Goal: Information Seeking & Learning: Learn about a topic

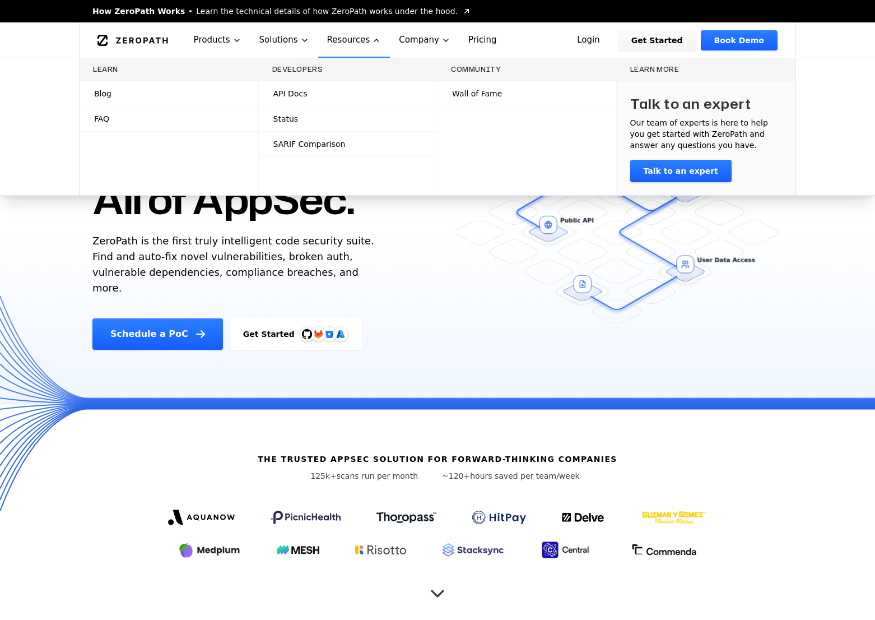
click at [174, 92] on link "Blog" at bounding box center [169, 93] width 179 height 25
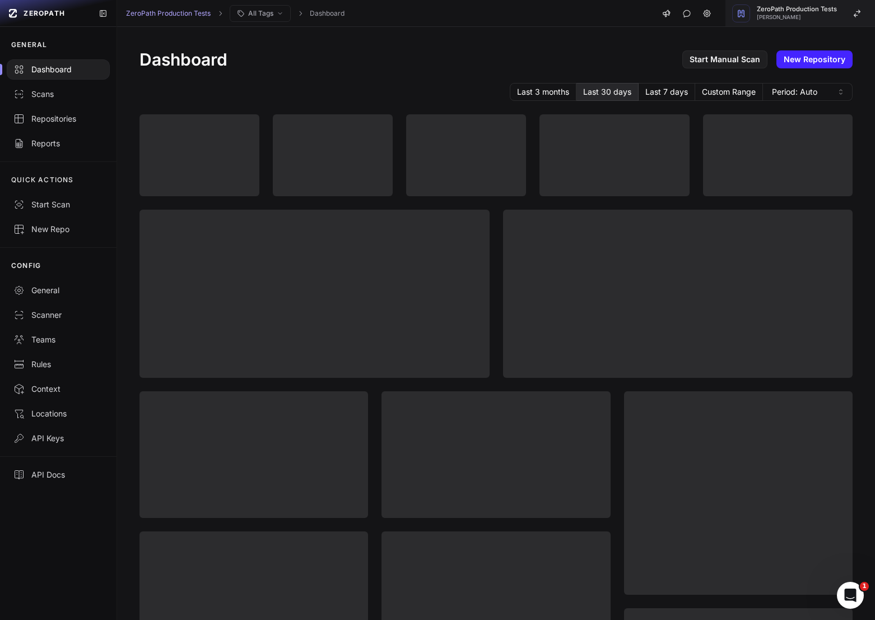
click at [785, 17] on span "[PERSON_NAME]" at bounding box center [797, 18] width 80 height 6
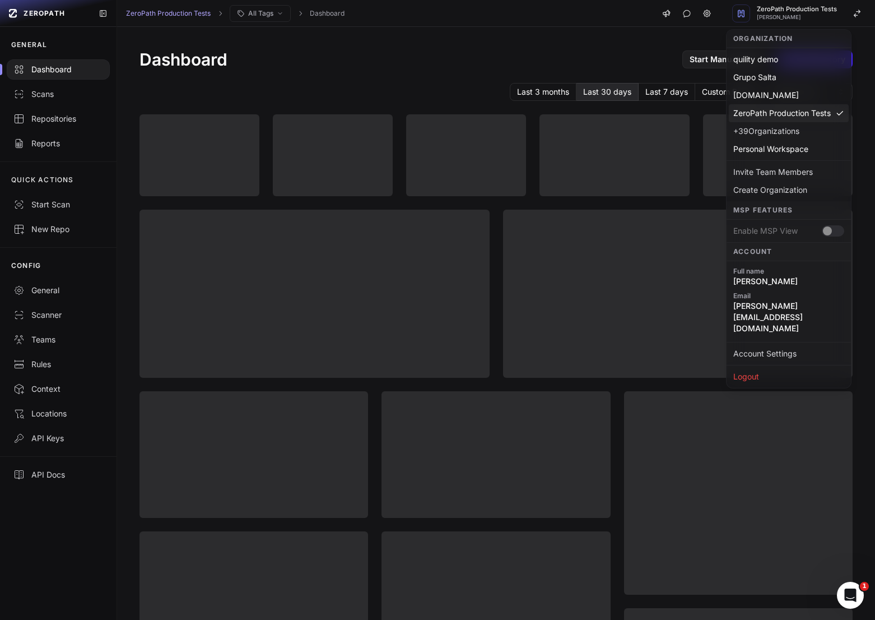
click at [427, 76] on div "Dashboard Start Manual Scan New Repository Last 3 months Last 30 days Last 7 da…" at bounding box center [496, 430] width 758 height 807
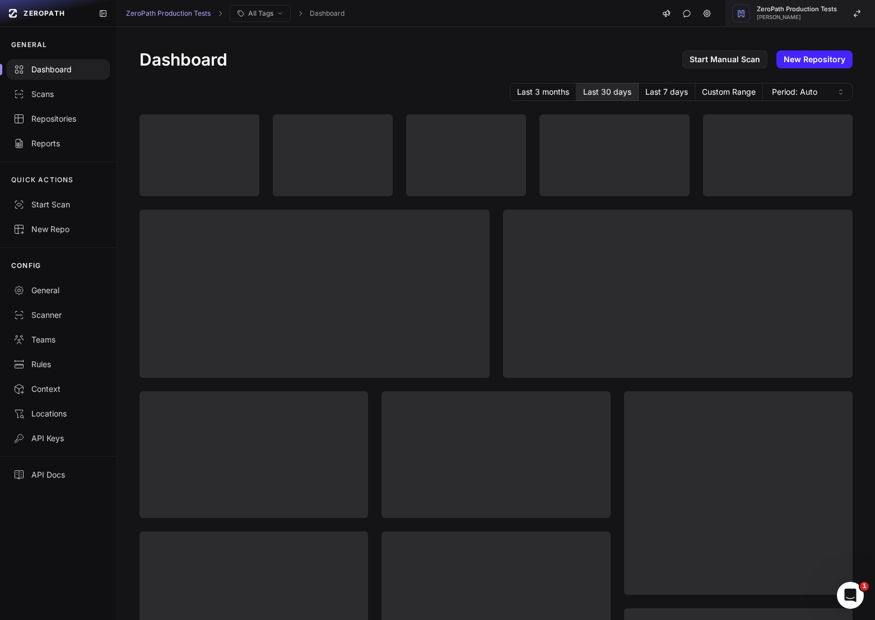
click at [835, 16] on span "[PERSON_NAME]" at bounding box center [797, 18] width 80 height 6
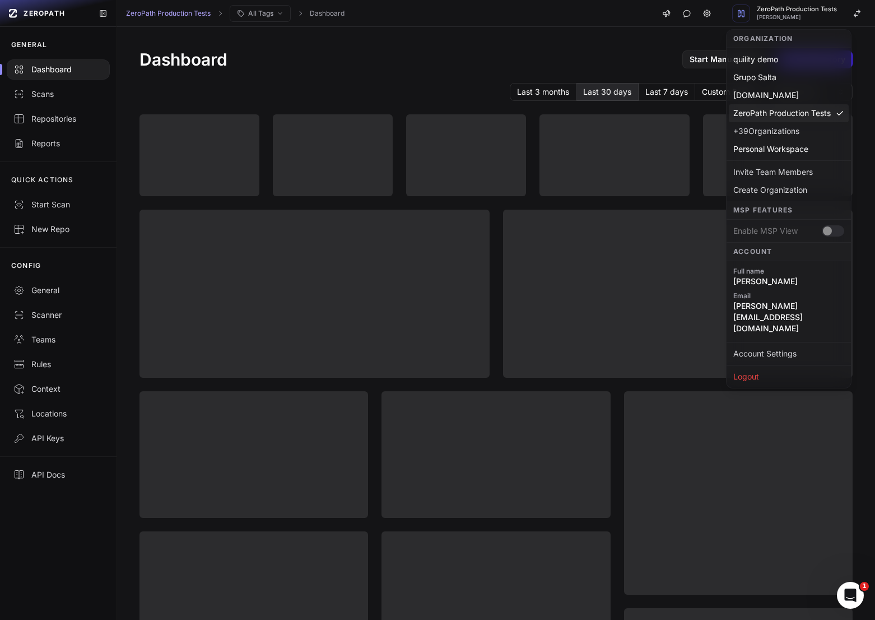
click at [390, 68] on div "Dashboard Start Manual Scan New Repository" at bounding box center [497, 59] width 714 height 20
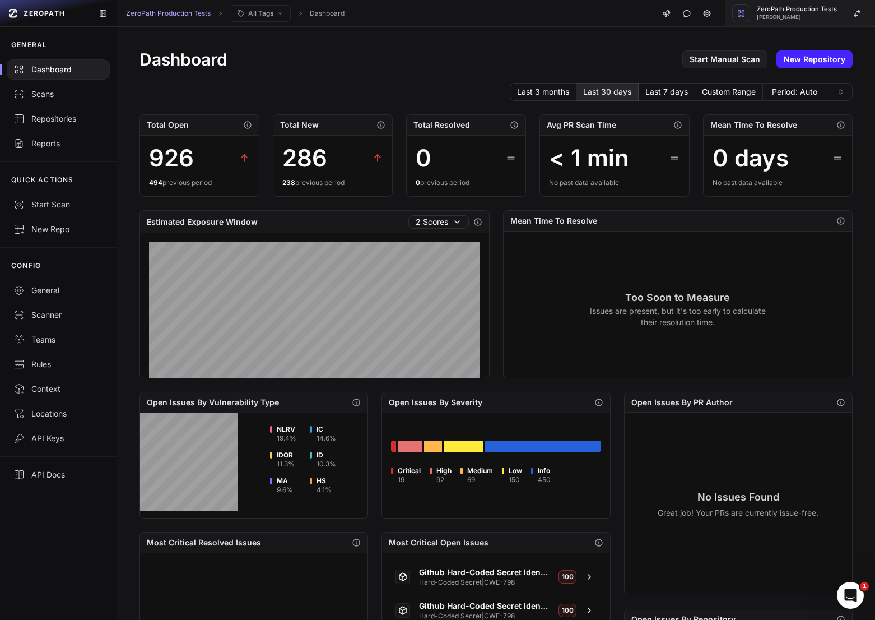
click at [805, 8] on span "ZeroPath Production Tests" at bounding box center [797, 9] width 80 height 6
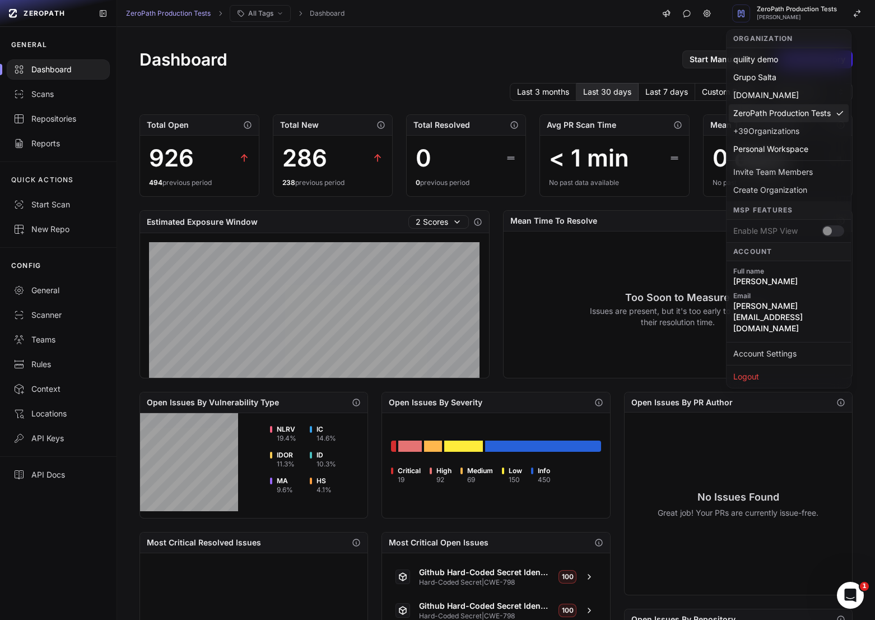
click at [534, 35] on div "Dashboard Start Manual Scan New Repository Last 3 months Last 30 days Last 7 da…" at bounding box center [496, 431] width 758 height 808
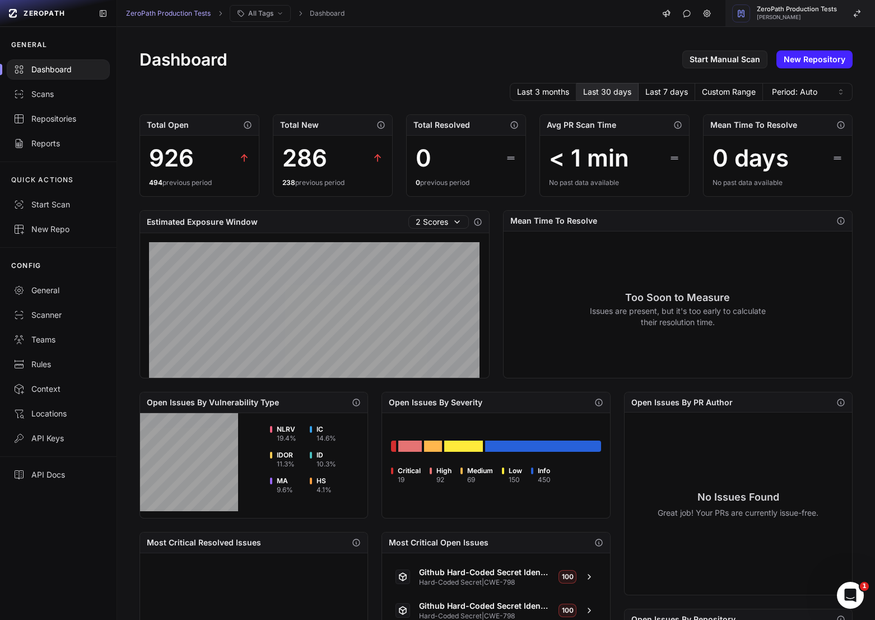
click at [837, 13] on div "ZeroPath Production Tests [PERSON_NAME]" at bounding box center [797, 13] width 80 height 14
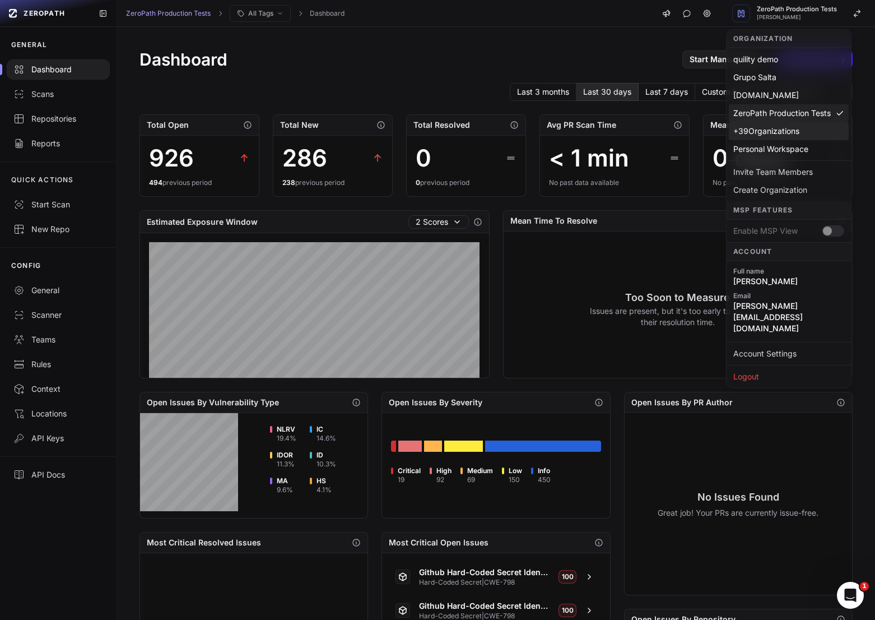
click at [793, 133] on div "+ 39 Organizations" at bounding box center [789, 131] width 120 height 18
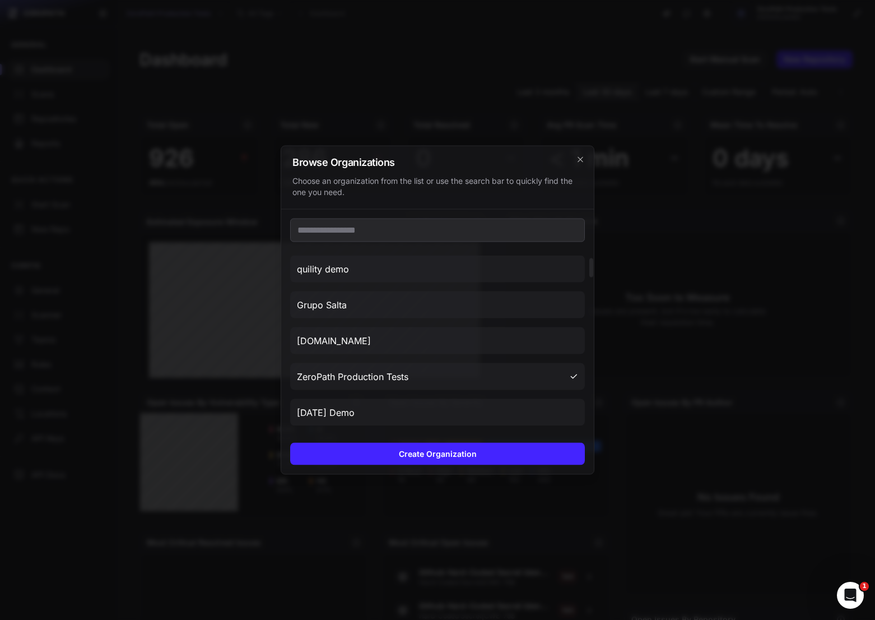
scroll to position [45, 0]
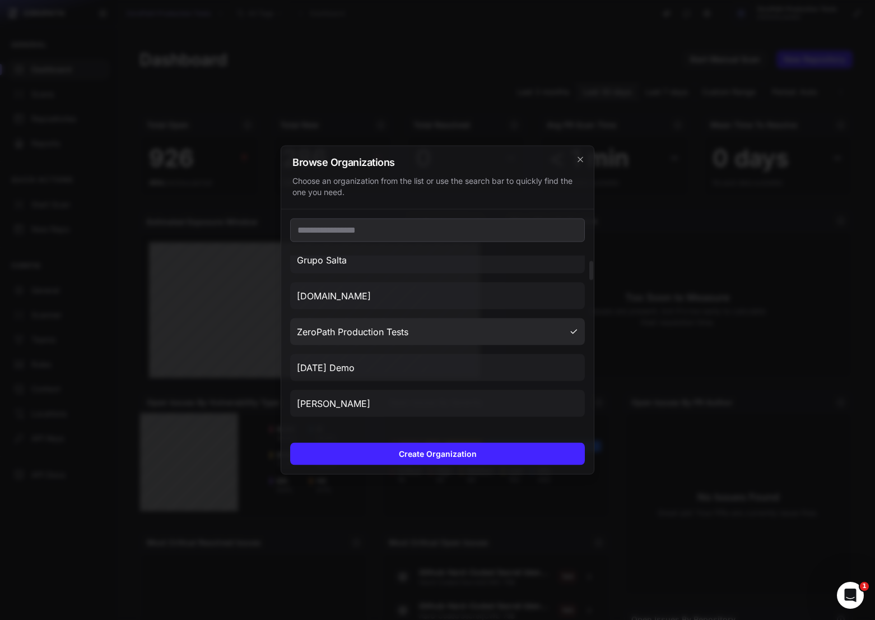
click at [447, 325] on button "ZeroPath Production Tests" at bounding box center [437, 331] width 295 height 27
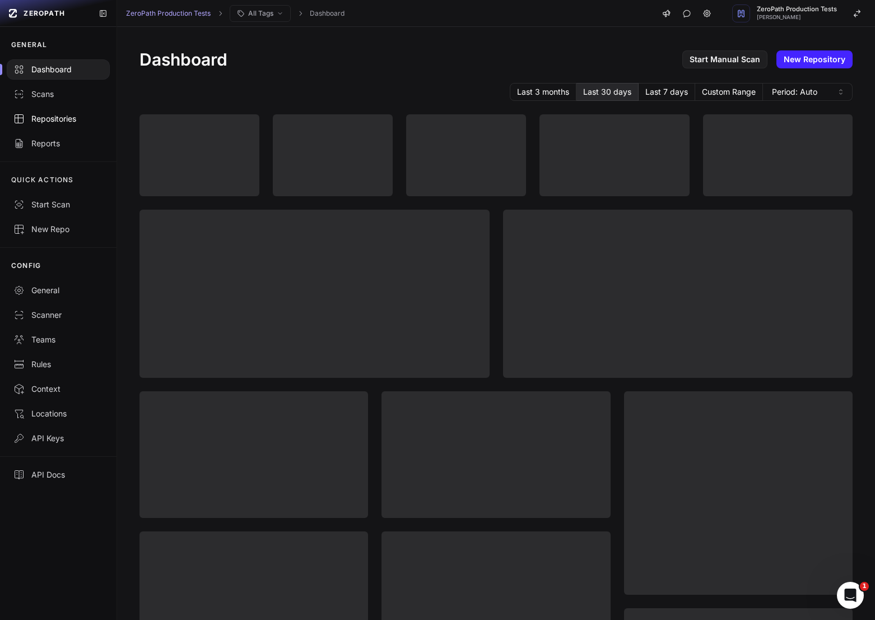
click at [58, 129] on link "Repositories" at bounding box center [58, 118] width 117 height 25
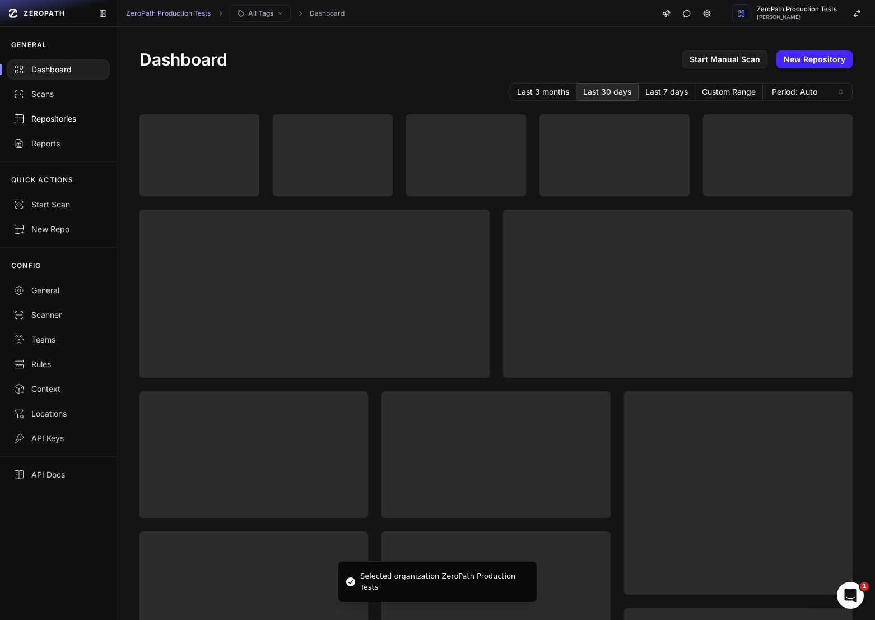
click at [38, 117] on div "Repositories" at bounding box center [58, 118] width 90 height 11
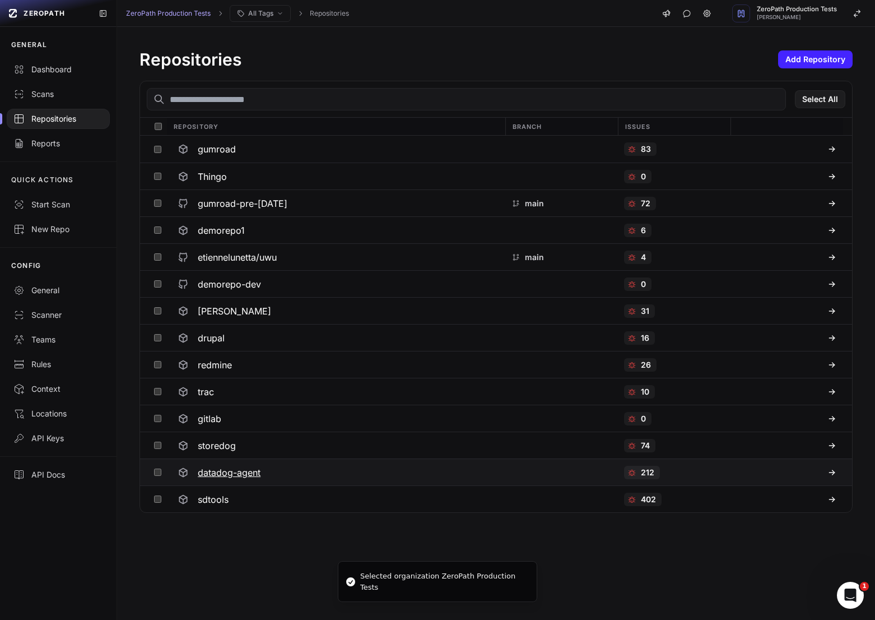
click at [239, 466] on h3 "datadog-agent" at bounding box center [229, 472] width 63 height 13
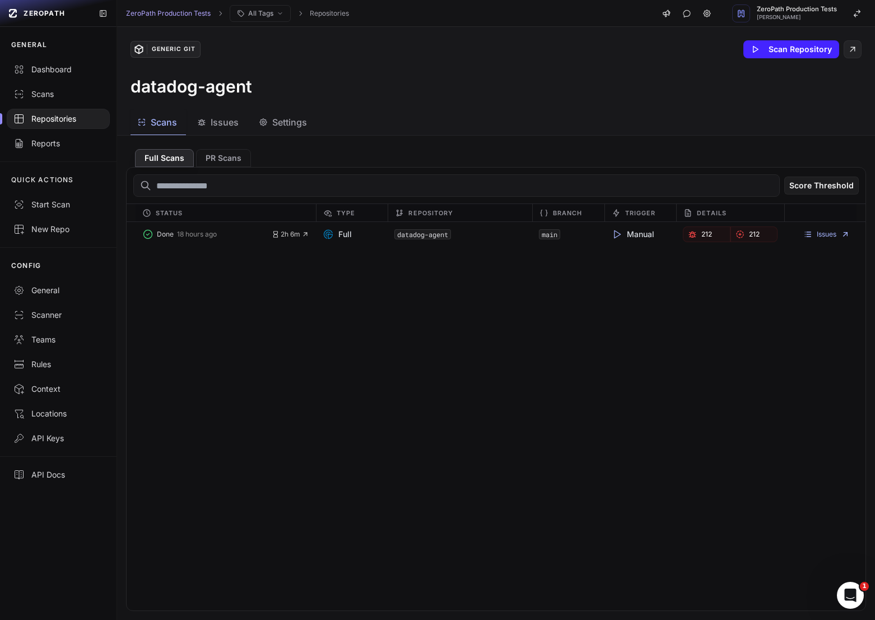
click at [221, 119] on span "Issues" at bounding box center [225, 121] width 28 height 13
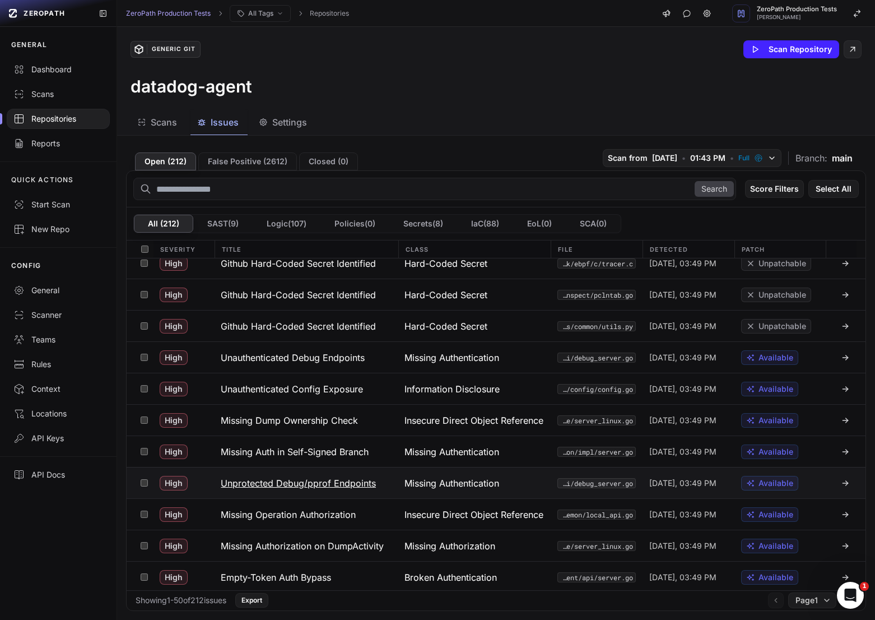
scroll to position [497, 0]
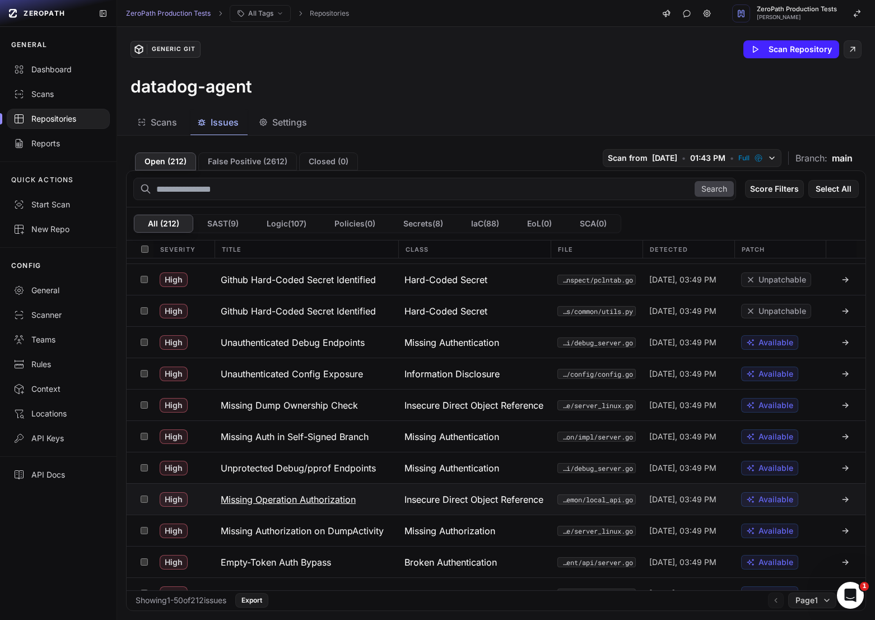
click at [457, 509] on div "Insecure Direct Object Reference (IDOR)" at bounding box center [474, 499] width 153 height 31
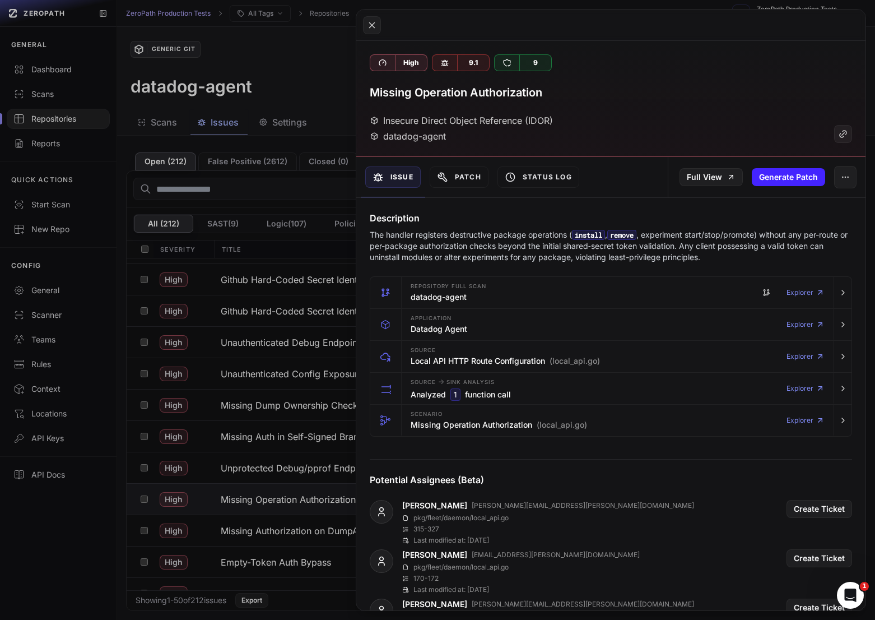
click at [531, 233] on p "The handler registers destructive package operations ( install , remove , exper…" at bounding box center [611, 246] width 483 height 34
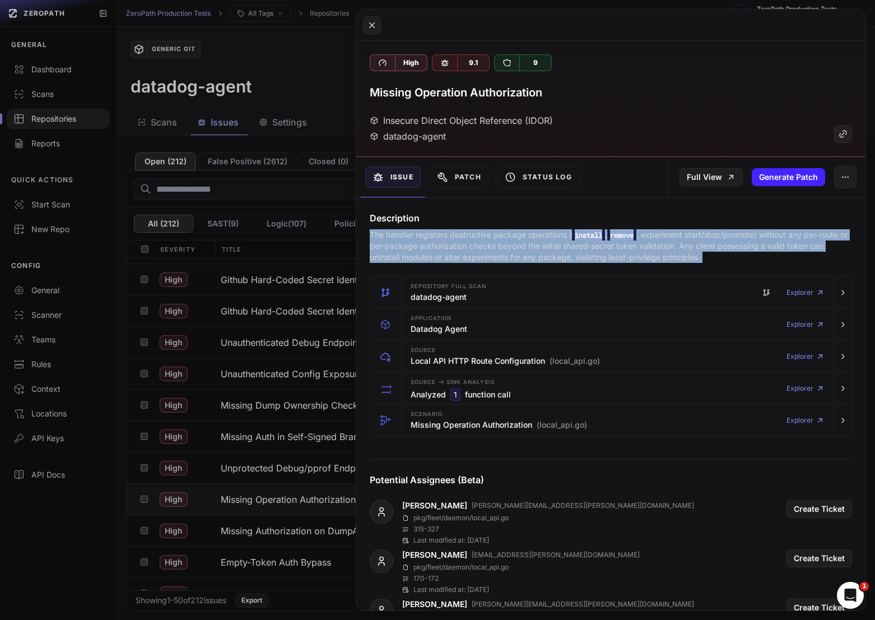
click at [531, 233] on p "The handler registers destructive package operations ( install , remove , exper…" at bounding box center [611, 246] width 483 height 34
click at [558, 240] on p "The handler registers destructive package operations ( install , remove , exper…" at bounding box center [611, 246] width 483 height 34
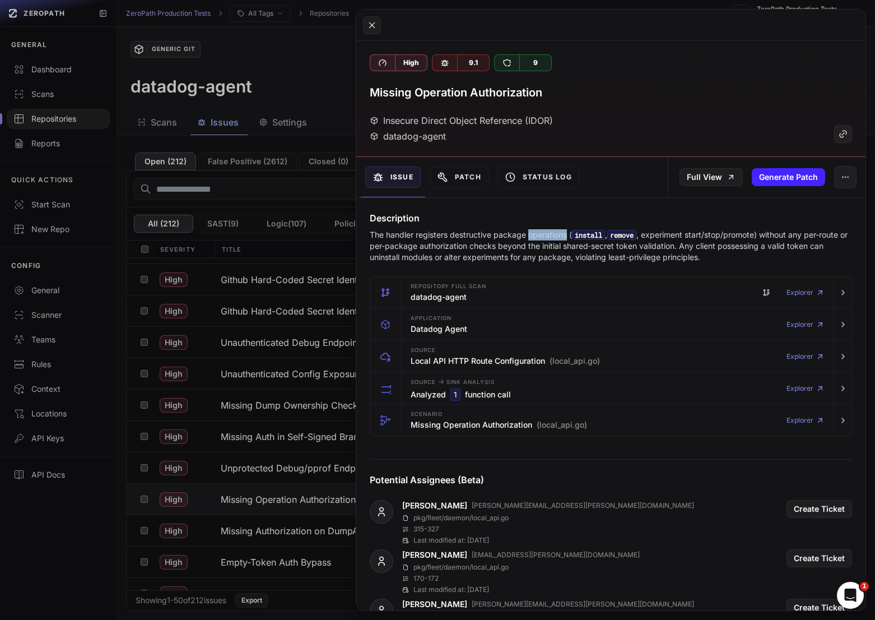
click at [558, 240] on p "The handler registers destructive package operations ( install , remove , exper…" at bounding box center [611, 246] width 483 height 34
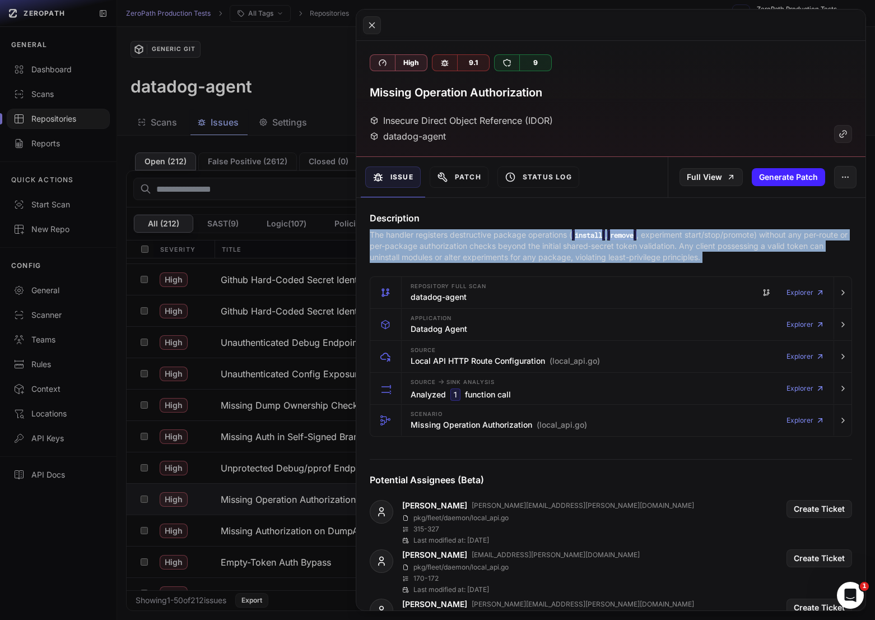
click at [558, 240] on p "The handler registers destructive package operations ( install , remove , exper…" at bounding box center [611, 246] width 483 height 34
click at [372, 19] on icon at bounding box center [372, 24] width 10 height 13
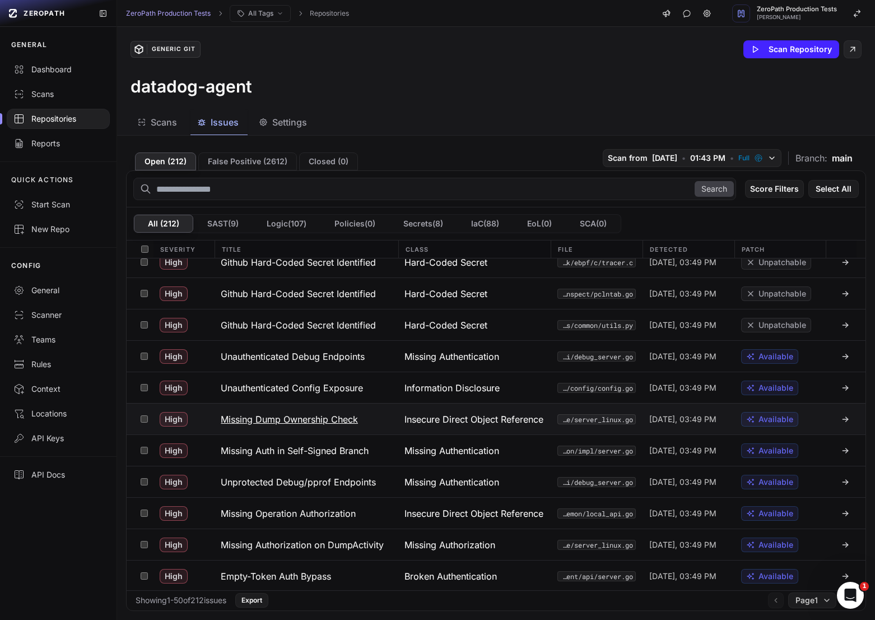
scroll to position [510, 0]
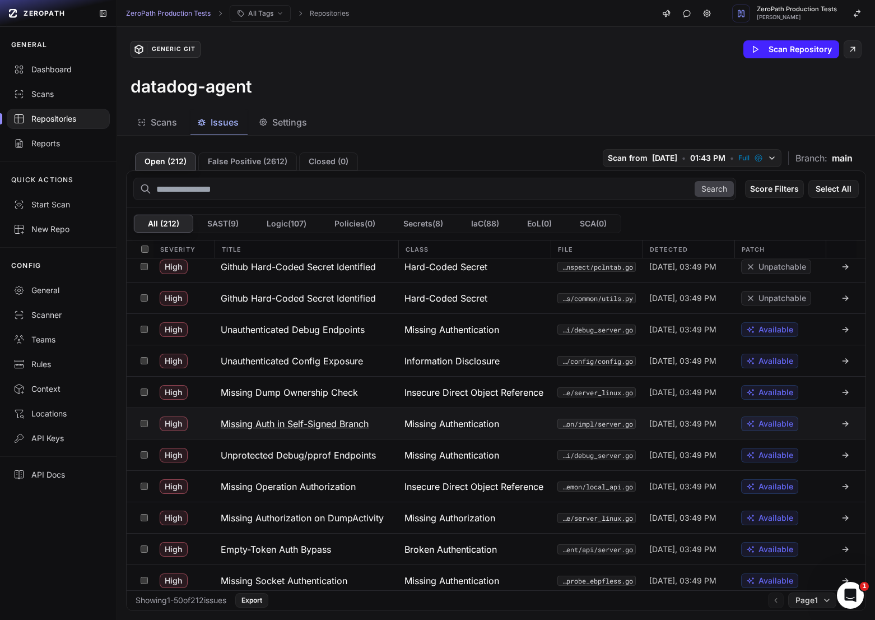
click at [477, 420] on span "Missing Authentication" at bounding box center [452, 423] width 95 height 13
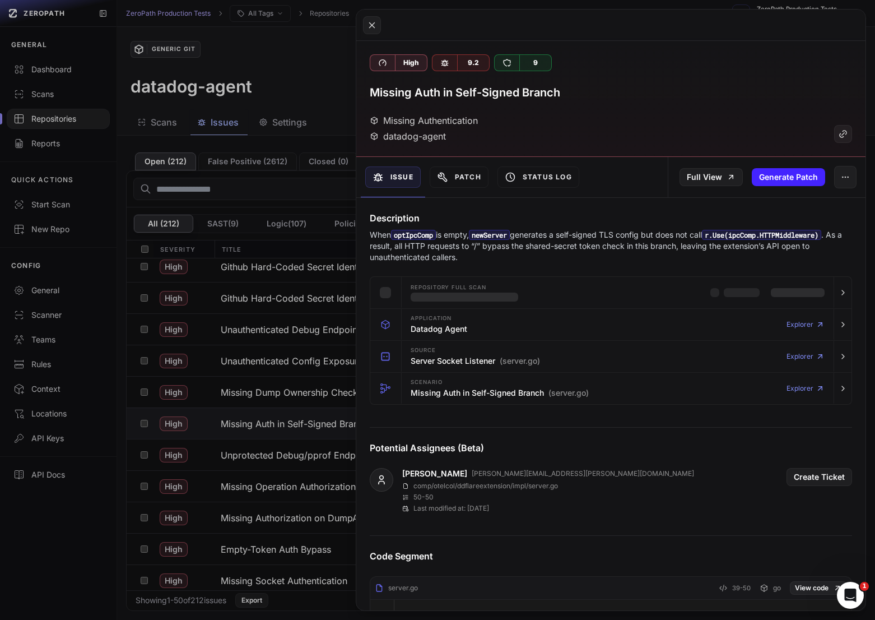
click at [554, 243] on p "When optIpcComp is empty, newServer generates a self-signed TLS config but does…" at bounding box center [611, 246] width 483 height 34
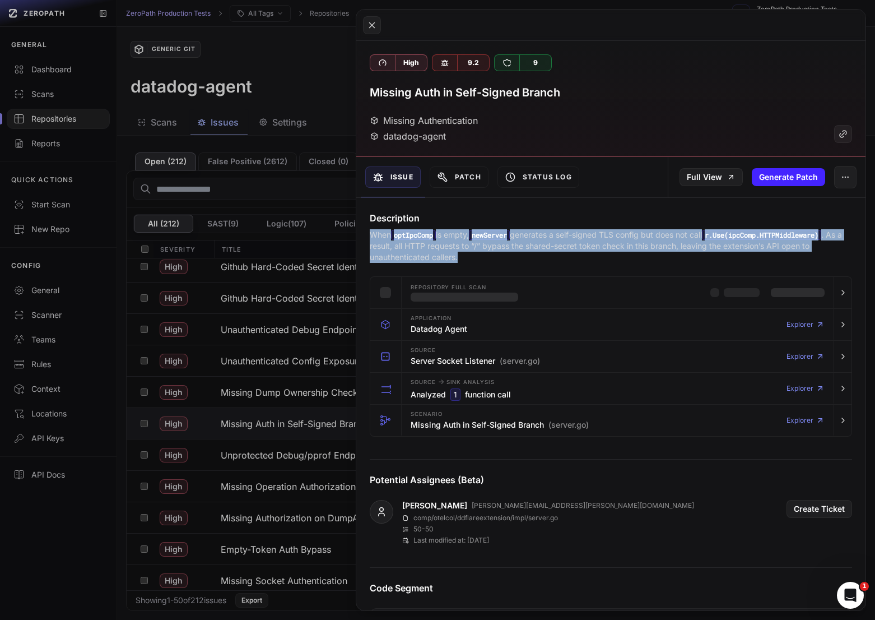
click at [554, 243] on p "When optIpcComp is empty, newServer generates a self-signed TLS config but does…" at bounding box center [611, 246] width 483 height 34
click at [582, 243] on p "When optIpcComp is empty, newServer generates a self-signed TLS config but does…" at bounding box center [611, 246] width 483 height 34
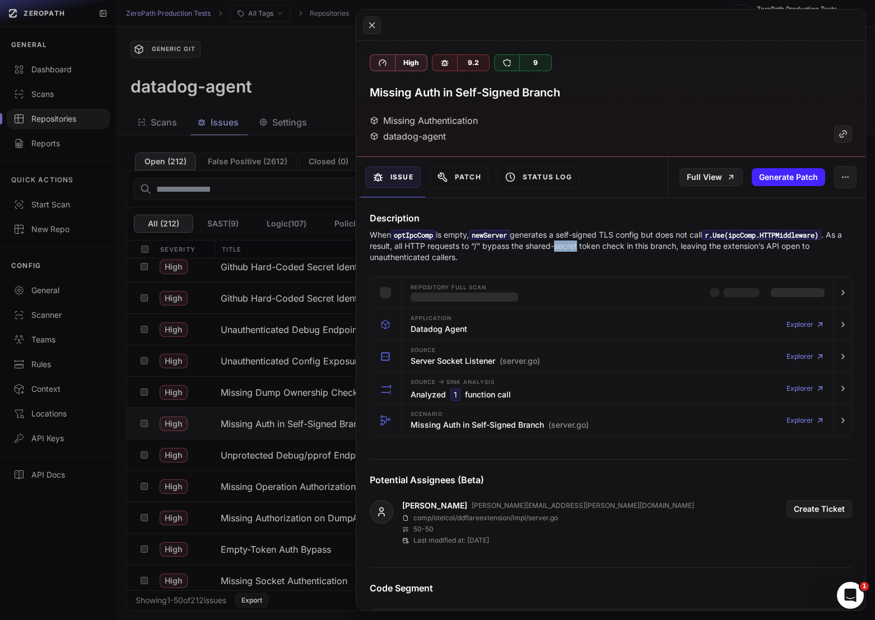
click at [582, 243] on p "When optIpcComp is empty, newServer generates a self-signed TLS config but does…" at bounding box center [611, 246] width 483 height 34
click at [550, 248] on p "When optIpcComp is empty, newServer generates a self-signed TLS config but does…" at bounding box center [611, 246] width 483 height 34
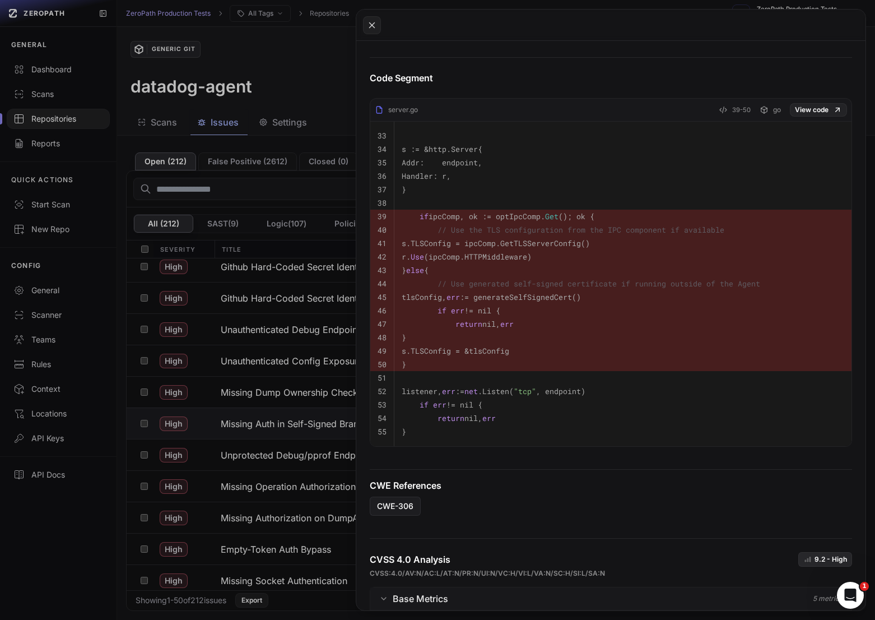
scroll to position [519, 0]
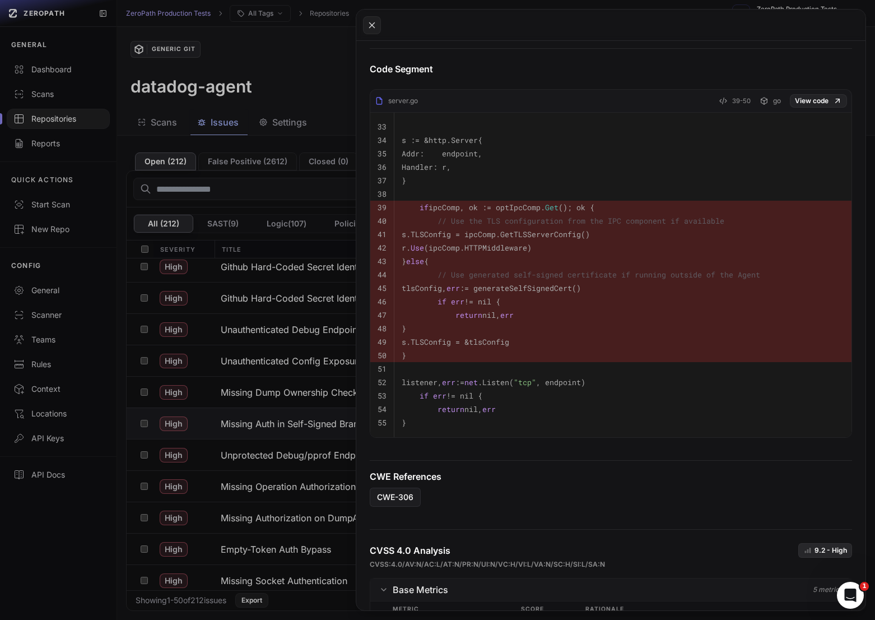
click at [329, 59] on button at bounding box center [437, 310] width 875 height 620
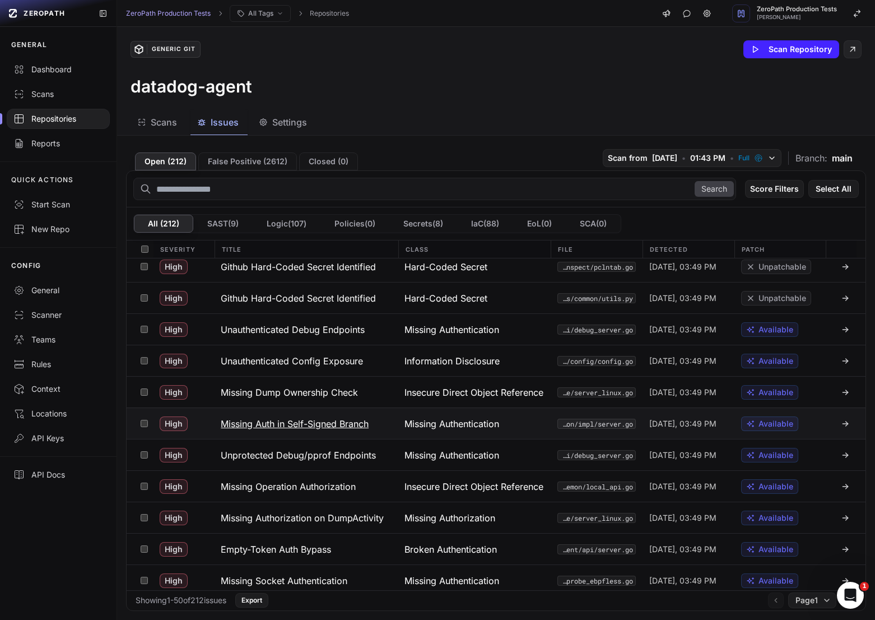
scroll to position [552, 0]
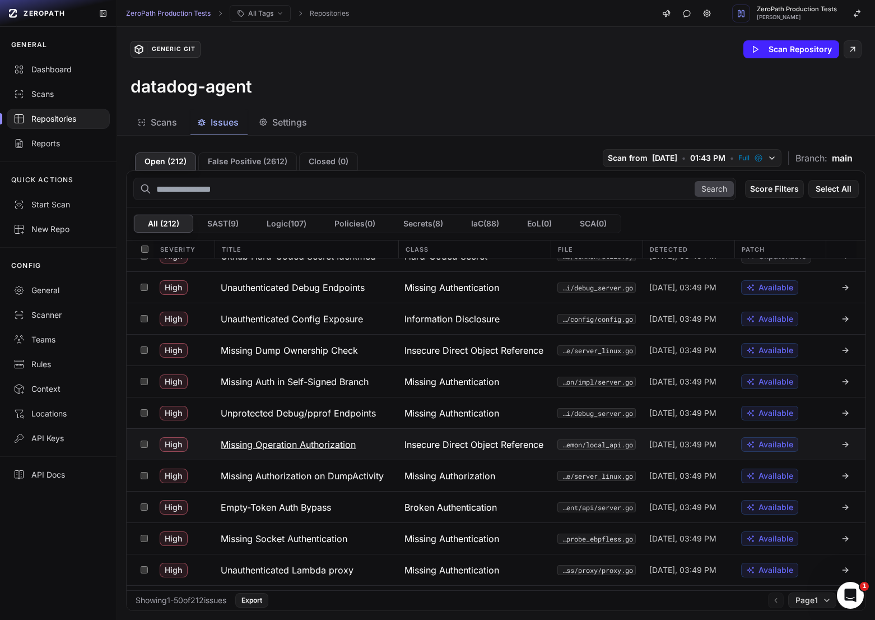
click at [421, 433] on div "Insecure Direct Object Reference (IDOR)" at bounding box center [474, 444] width 153 height 31
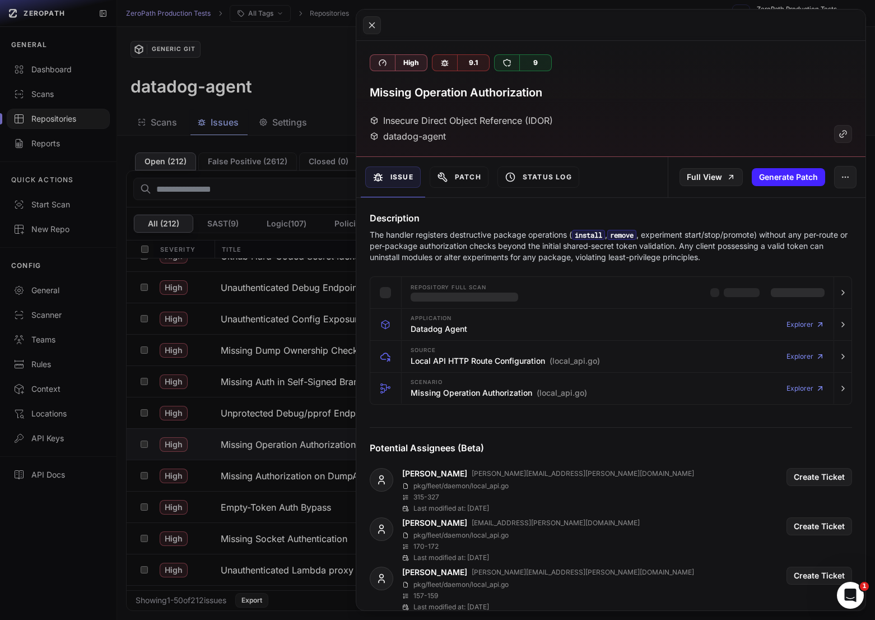
click at [634, 245] on p "The handler registers destructive package operations ( install , remove , exper…" at bounding box center [611, 246] width 483 height 34
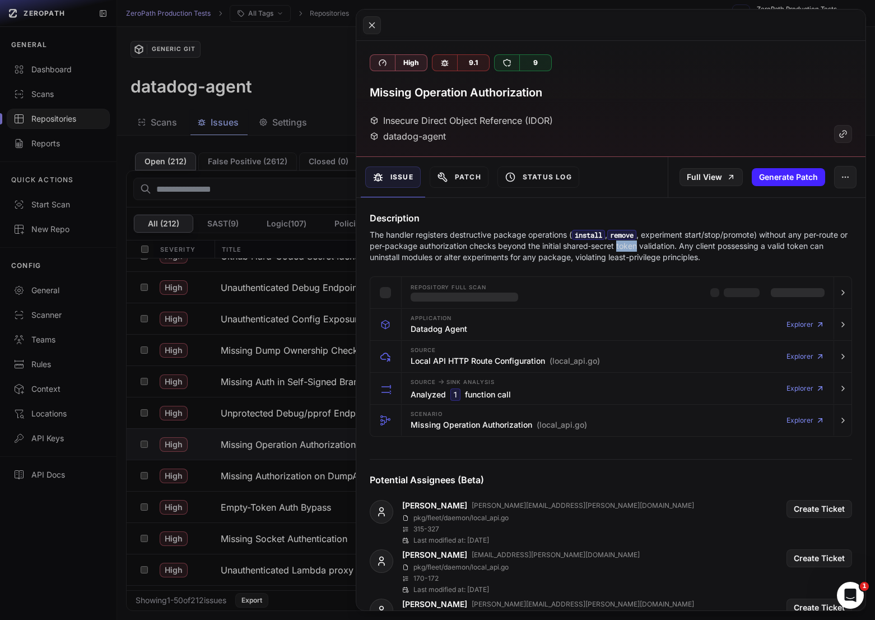
click at [634, 245] on p "The handler registers destructive package operations ( install , remove , exper…" at bounding box center [611, 246] width 483 height 34
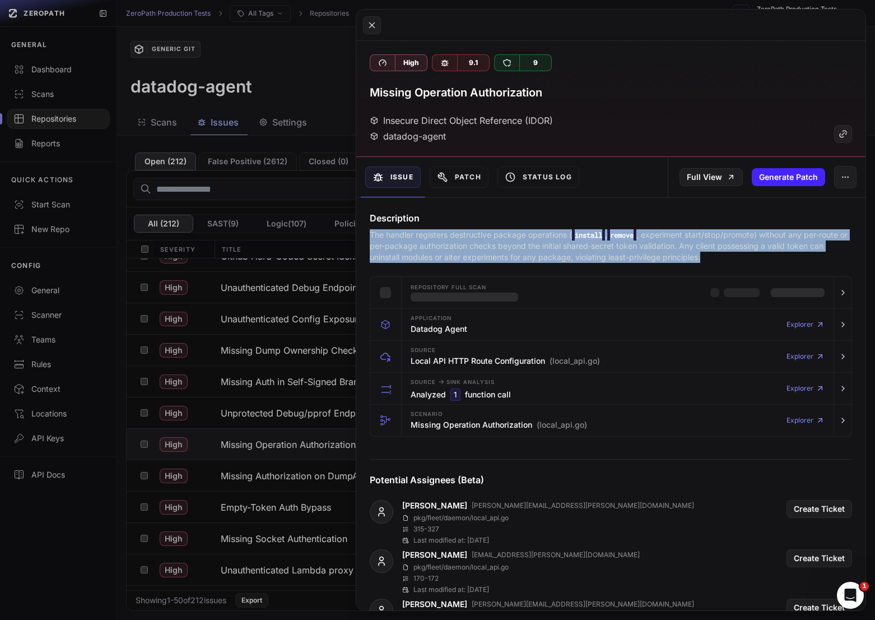
click at [634, 245] on p "The handler registers destructive package operations ( install , remove , exper…" at bounding box center [611, 246] width 483 height 34
click at [599, 251] on p "The handler registers destructive package operations ( install , remove , exper…" at bounding box center [611, 246] width 483 height 34
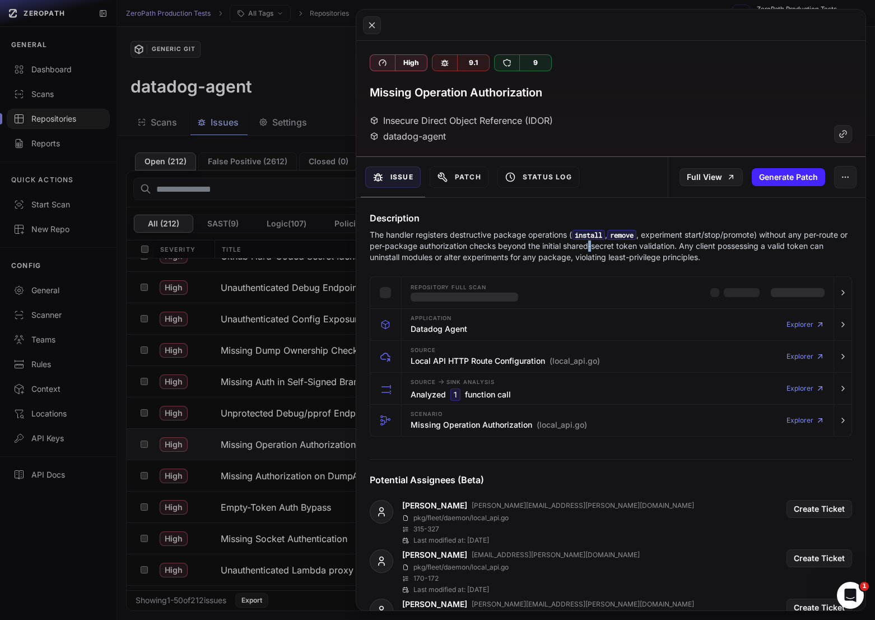
click at [599, 251] on p "The handler registers destructive package operations ( install , remove , exper…" at bounding box center [611, 246] width 483 height 34
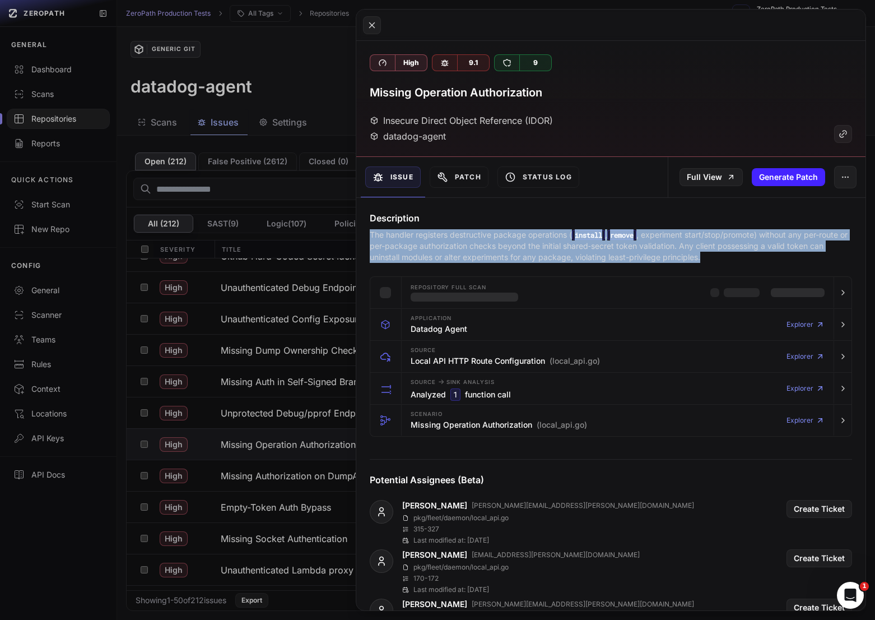
click at [599, 251] on p "The handler registers destructive package operations ( install , remove , exper…" at bounding box center [611, 246] width 483 height 34
click at [571, 251] on p "The handler registers destructive package operations ( install , remove , exper…" at bounding box center [611, 246] width 483 height 34
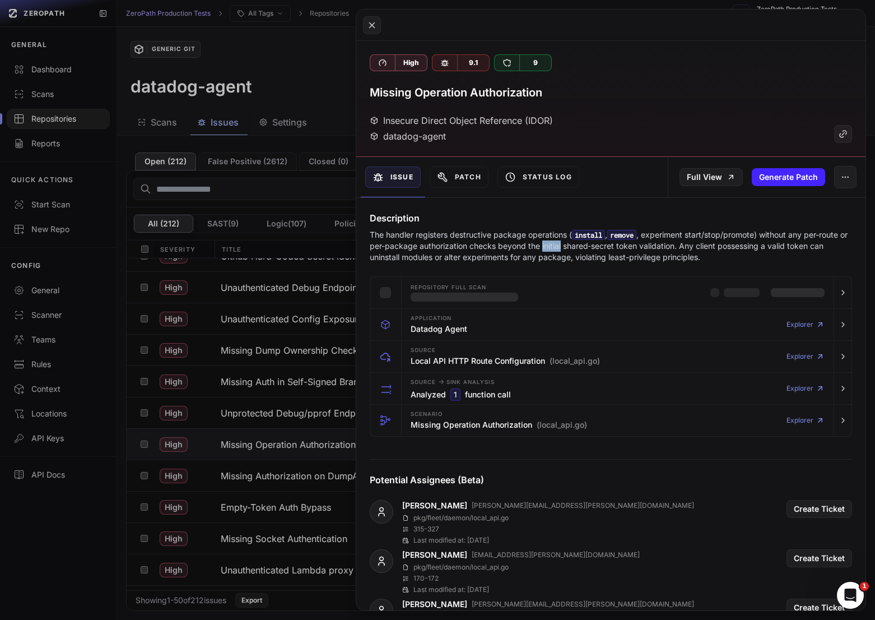
click at [571, 251] on p "The handler registers destructive package operations ( install , remove , exper…" at bounding box center [611, 246] width 483 height 34
click at [181, 433] on button at bounding box center [437, 310] width 875 height 620
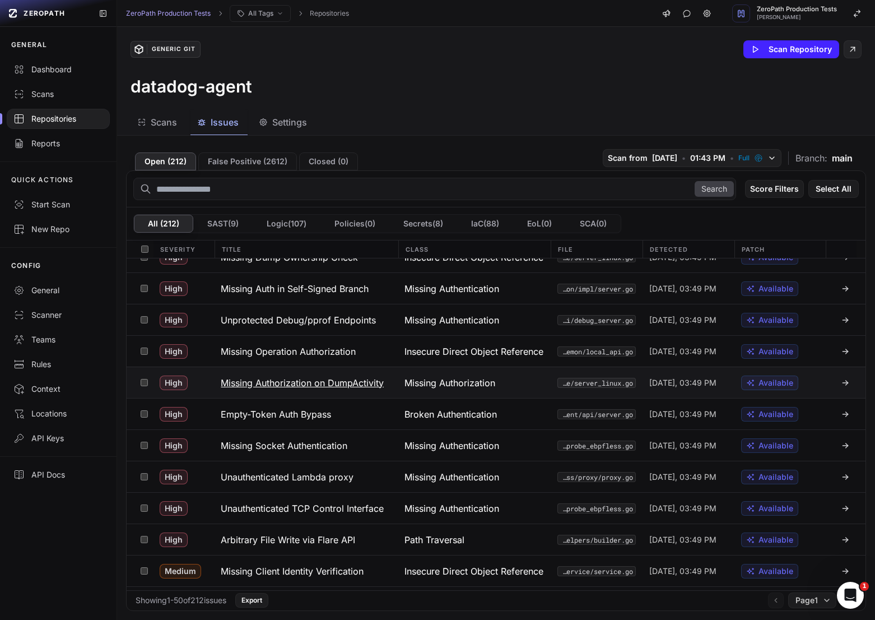
scroll to position [655, 0]
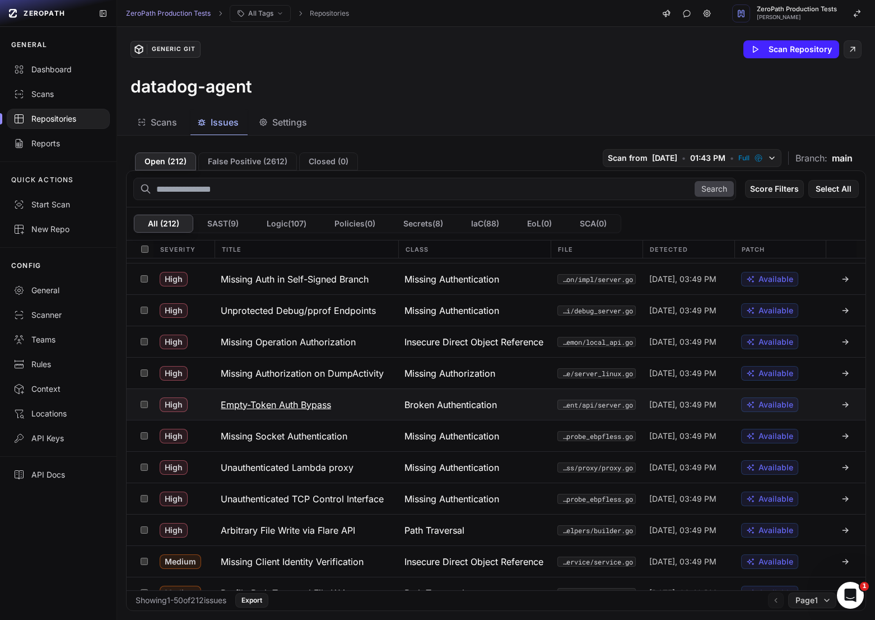
click at [321, 409] on h3 "Empty-Token Auth Bypass" at bounding box center [276, 404] width 110 height 13
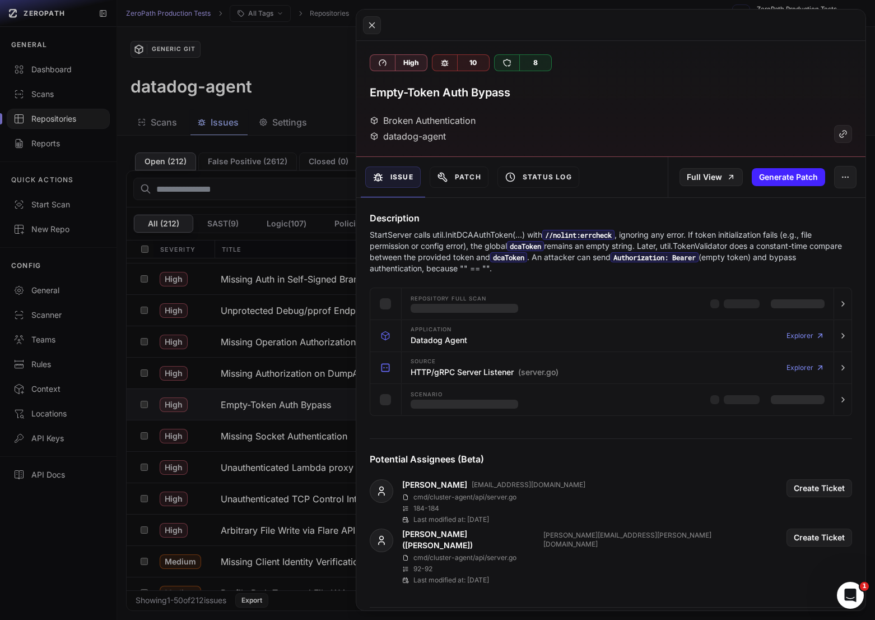
click at [446, 253] on p "StartServer calls util.InitDCAAuthToken(...) with //nolint:[PERSON_NAME] , igno…" at bounding box center [611, 251] width 483 height 45
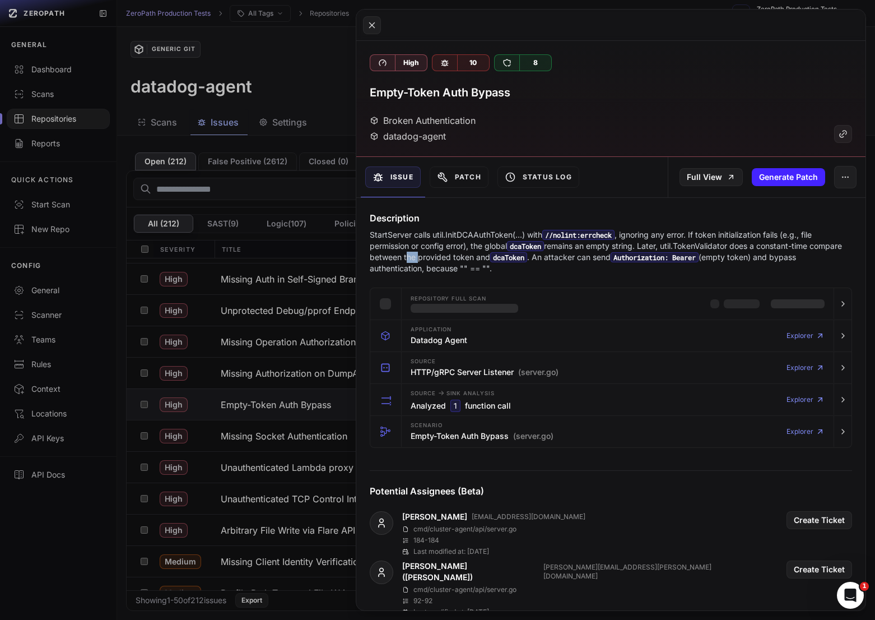
click at [446, 253] on p "StartServer calls util.InitDCAAuthToken(...) with //nolint:[PERSON_NAME] , igno…" at bounding box center [611, 251] width 483 height 45
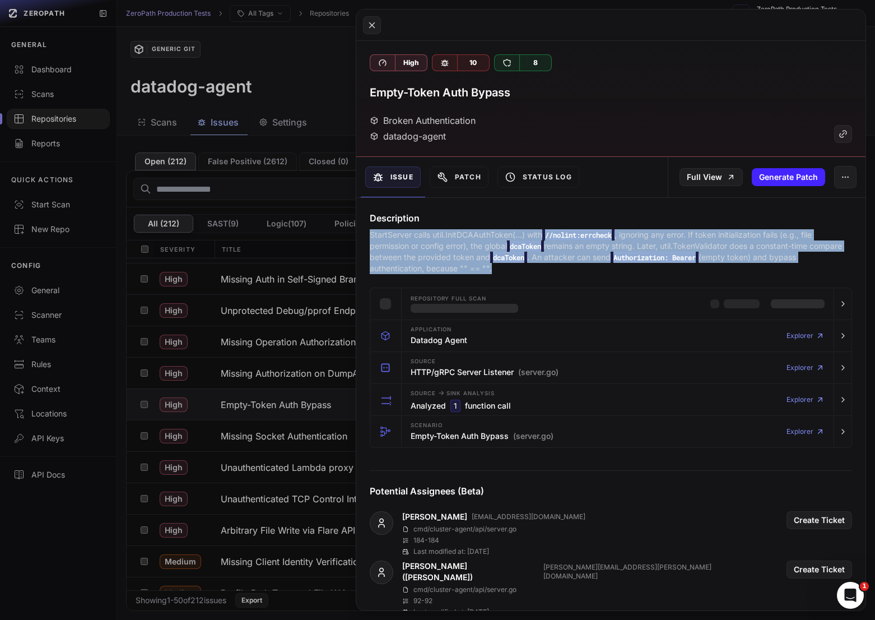
click at [446, 253] on p "StartServer calls util.InitDCAAuthToken(...) with //nolint:[PERSON_NAME] , igno…" at bounding box center [611, 251] width 483 height 45
click at [478, 253] on p "StartServer calls util.InitDCAAuthToken(...) with //nolint:[PERSON_NAME] , igno…" at bounding box center [611, 251] width 483 height 45
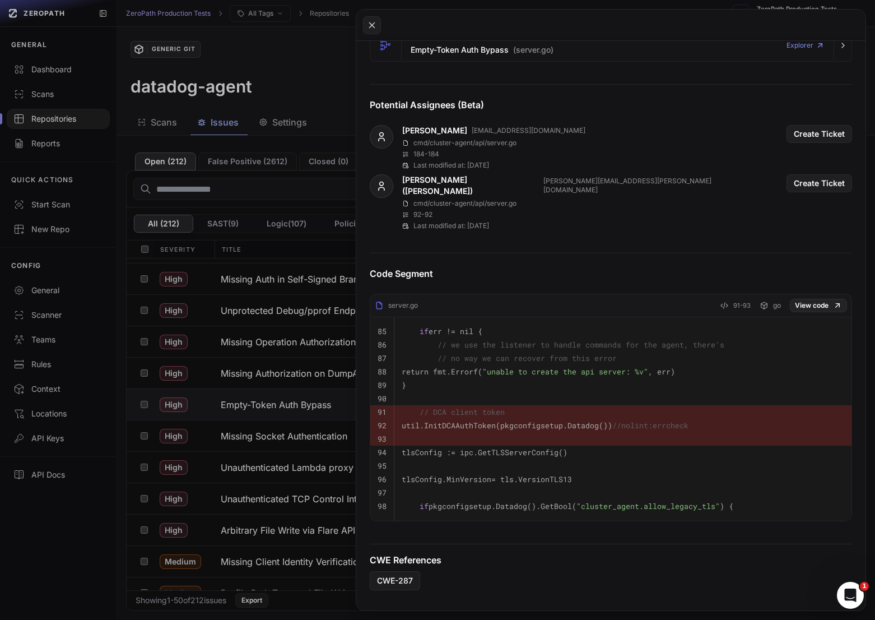
scroll to position [287, 0]
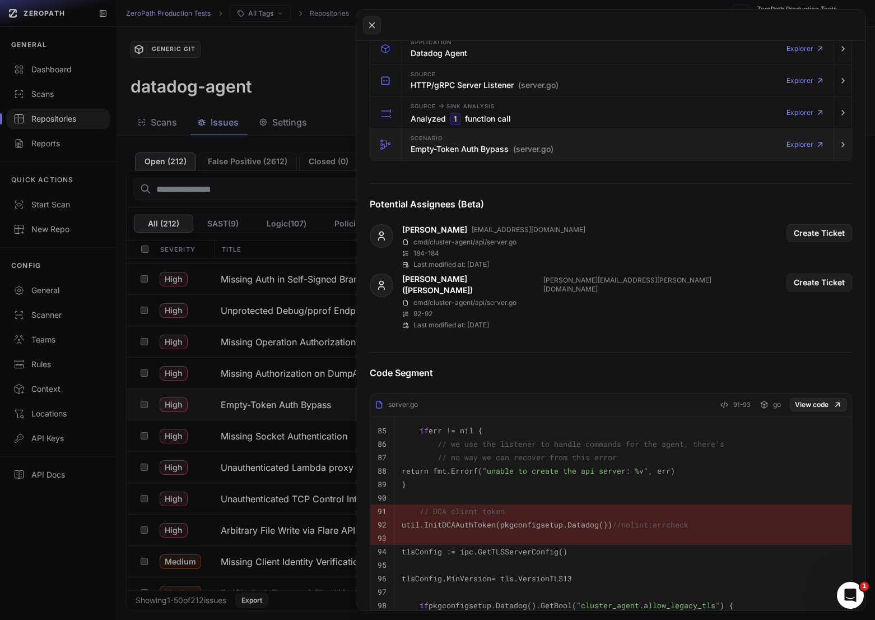
click at [478, 154] on h3 "Empty-Token Auth Bypass (server.go)" at bounding box center [482, 148] width 143 height 11
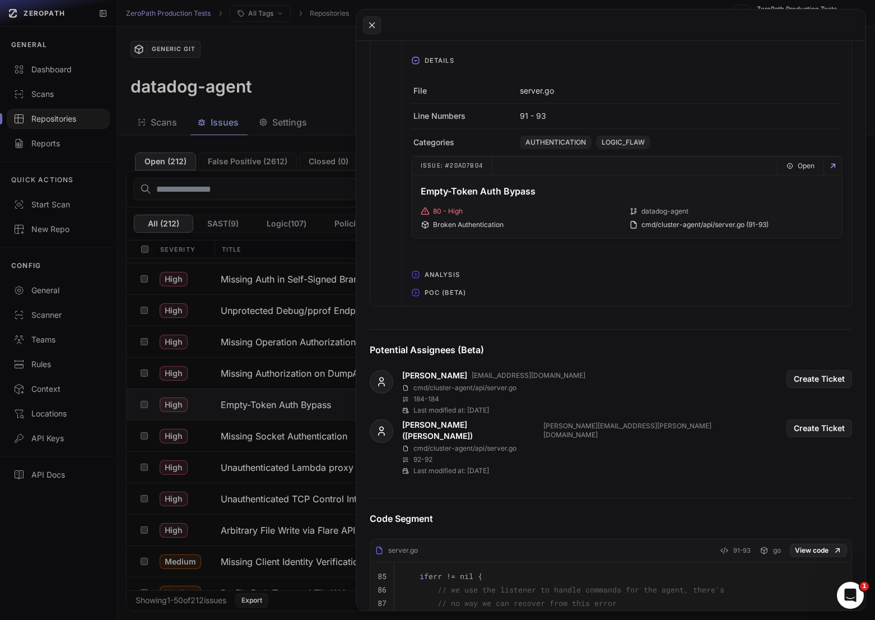
scroll to position [614, 0]
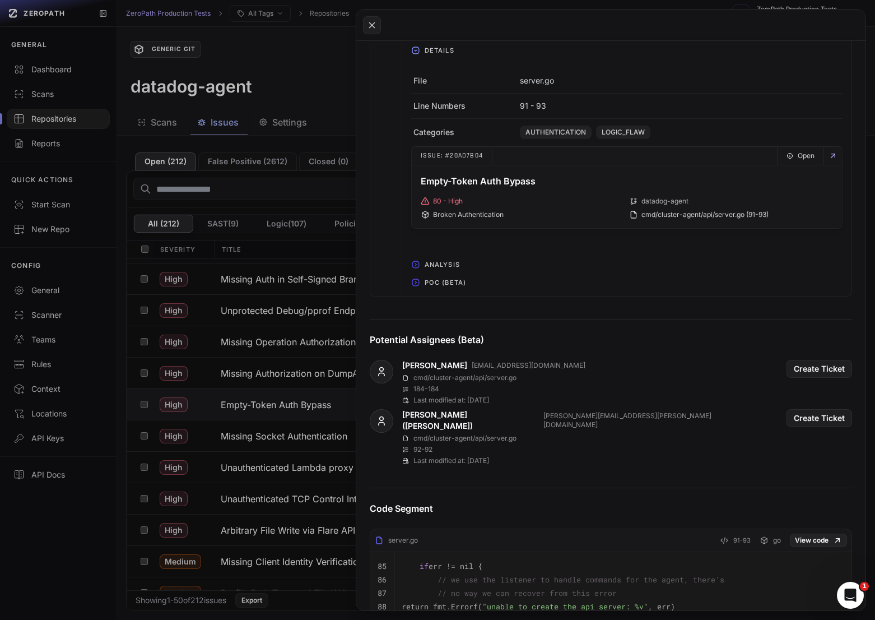
click at [443, 288] on span "POC (Beta)" at bounding box center [445, 283] width 50 height 18
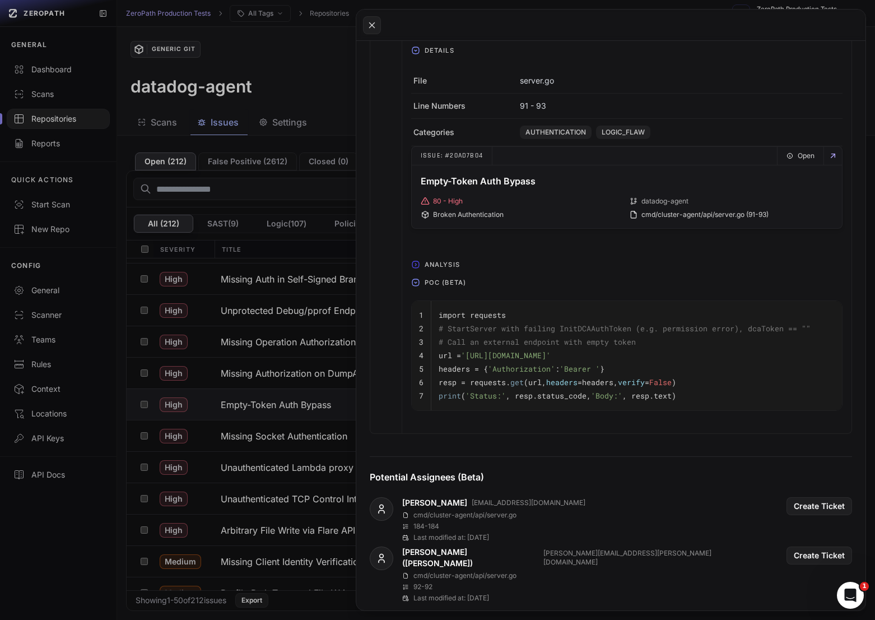
scroll to position [642, 0]
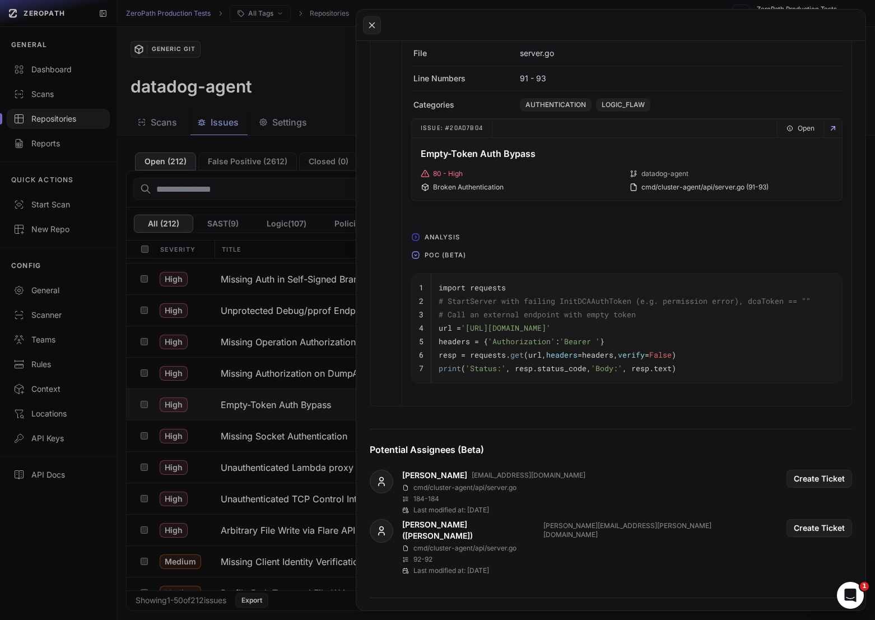
click at [307, 409] on button at bounding box center [437, 310] width 875 height 620
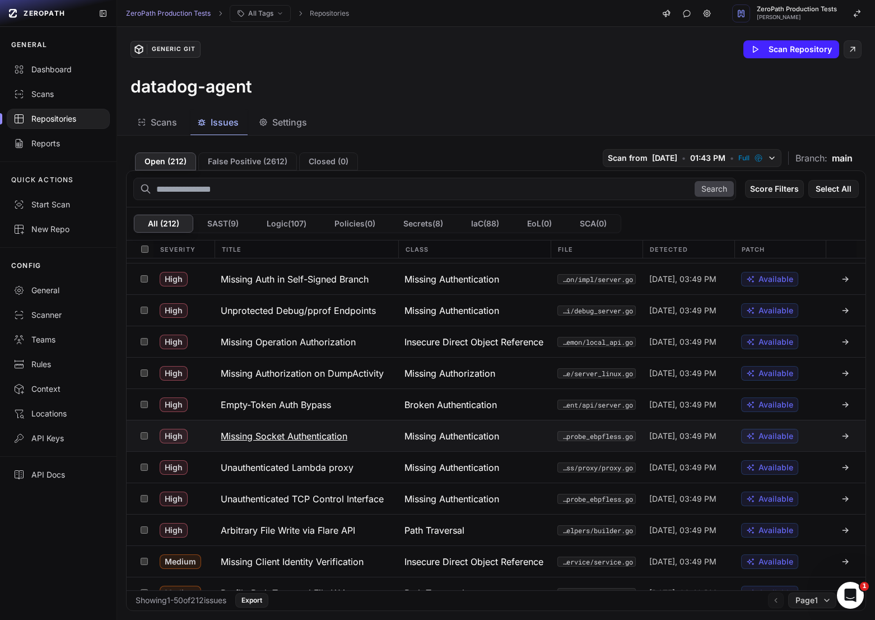
click at [343, 431] on h3 "Missing Socket Authentication" at bounding box center [284, 435] width 127 height 13
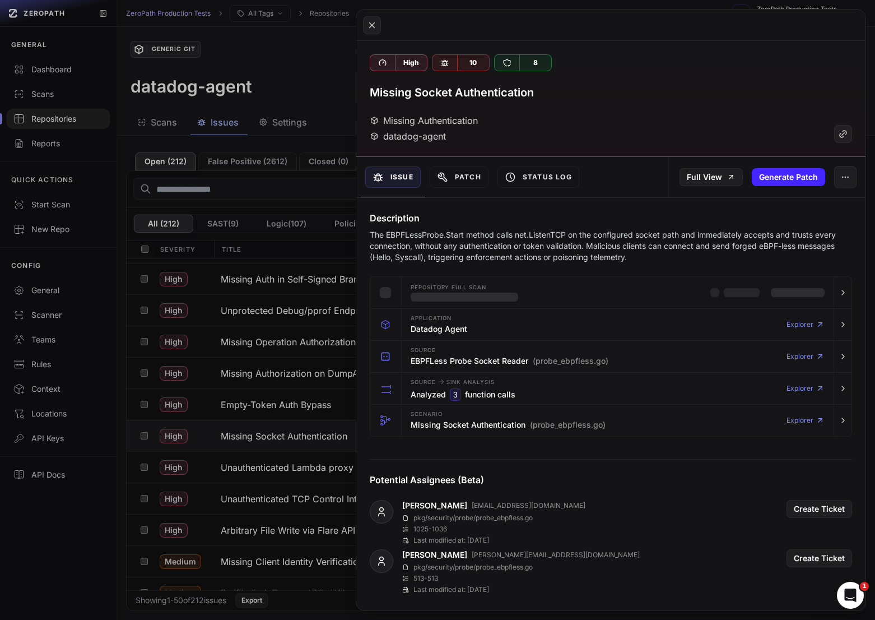
click at [266, 387] on button at bounding box center [437, 310] width 875 height 620
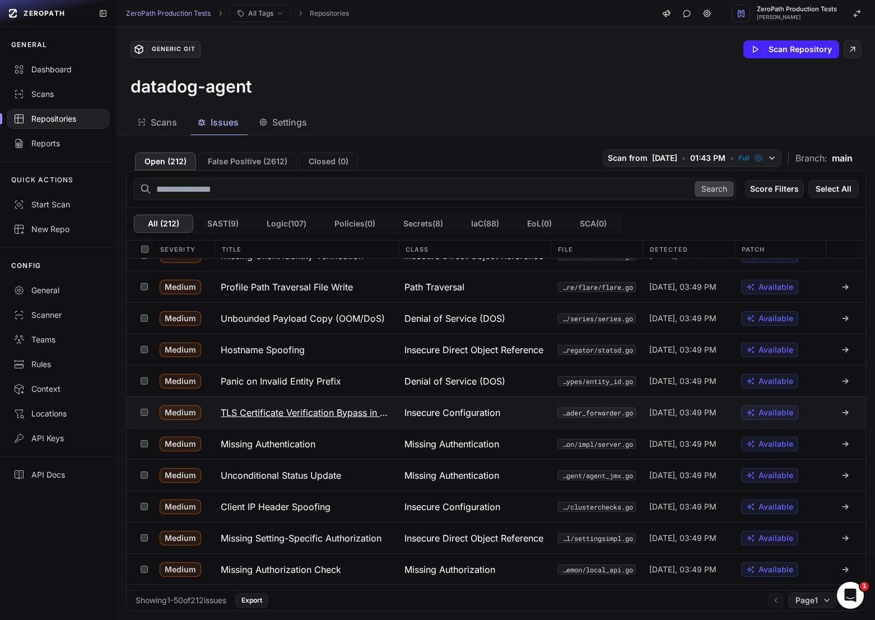
scroll to position [965, 0]
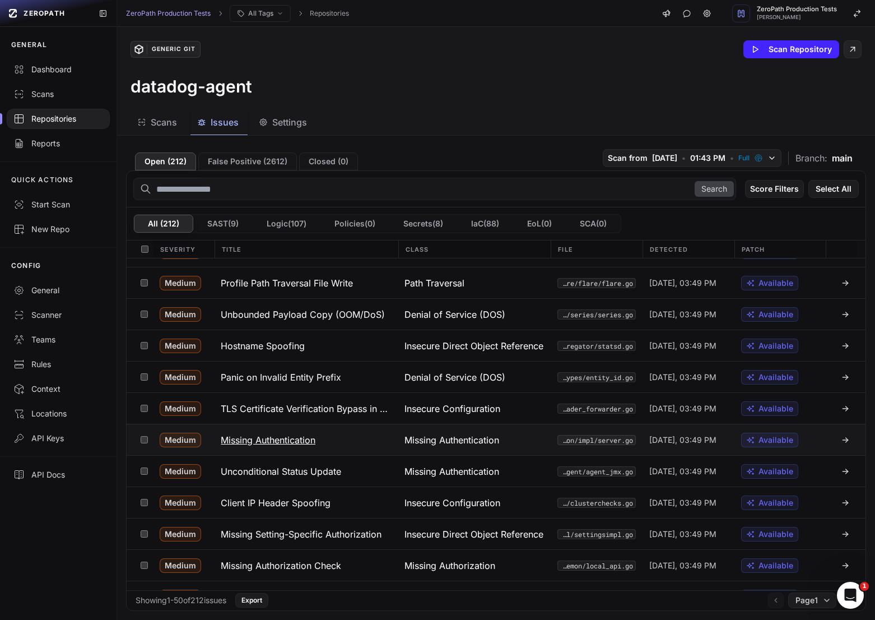
click at [324, 434] on button "Missing Authentication" at bounding box center [306, 439] width 184 height 31
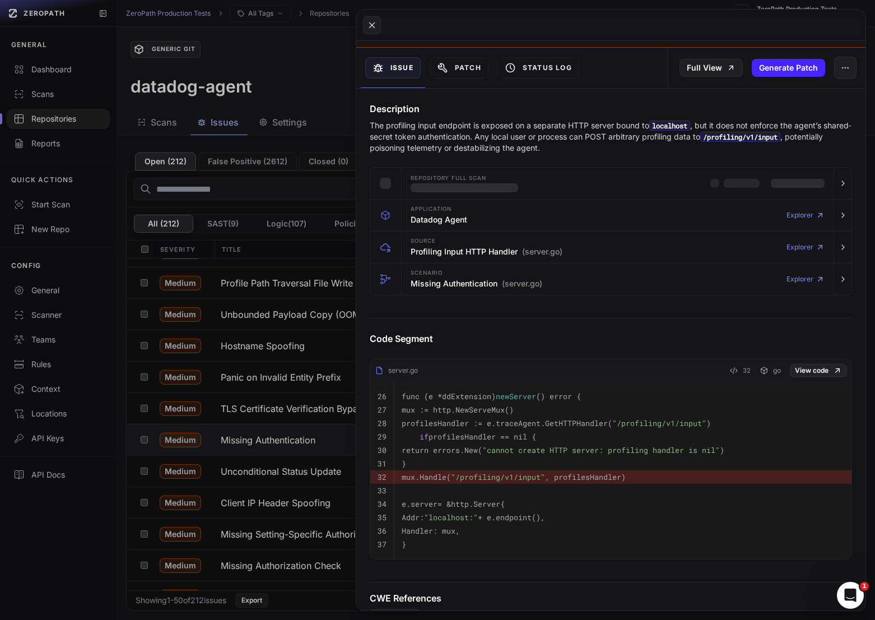
scroll to position [90, 0]
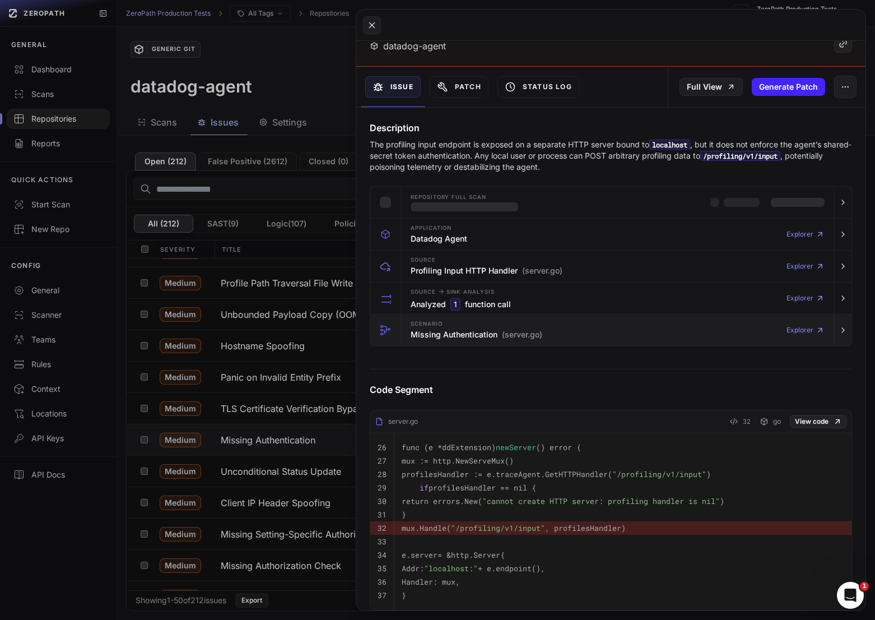
click at [495, 329] on div "Scenario Missing Authentication (server.go)" at bounding box center [477, 330] width 132 height 22
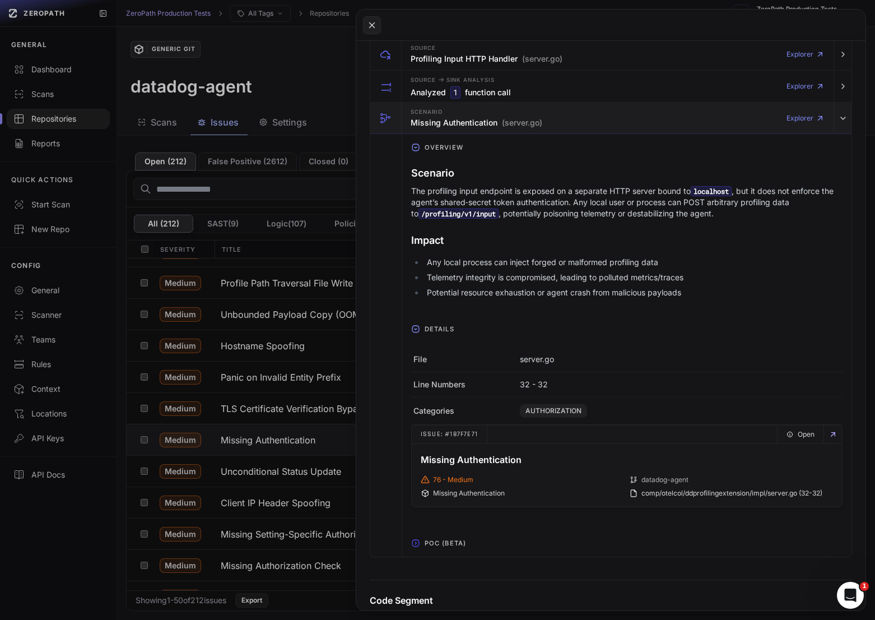
scroll to position [348, 0]
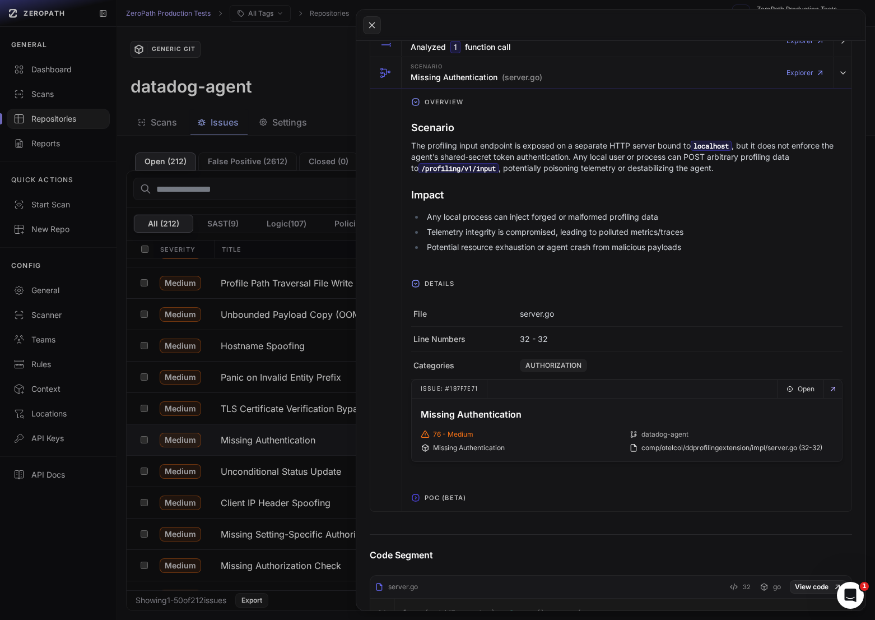
click at [447, 493] on span "POC (Beta)" at bounding box center [445, 498] width 50 height 18
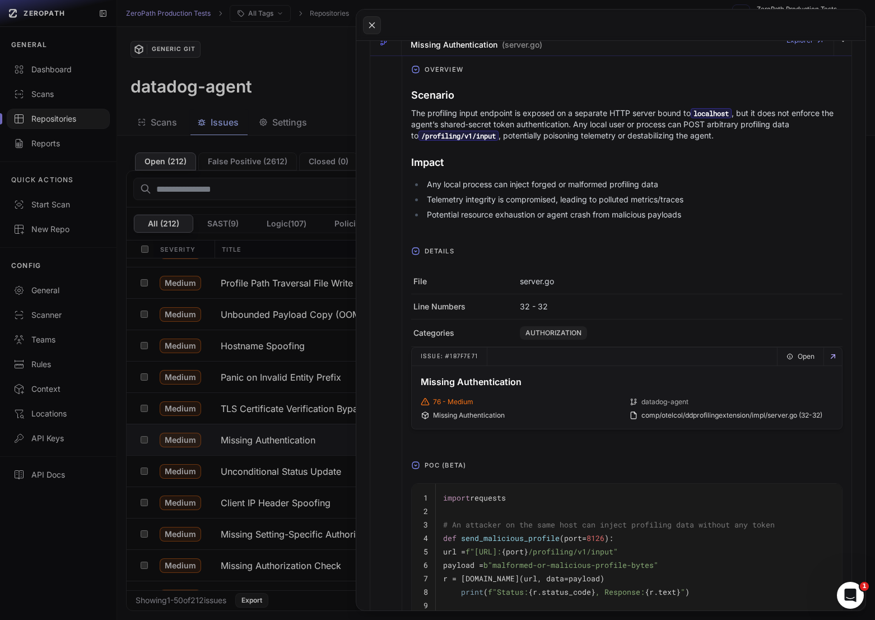
scroll to position [184, 0]
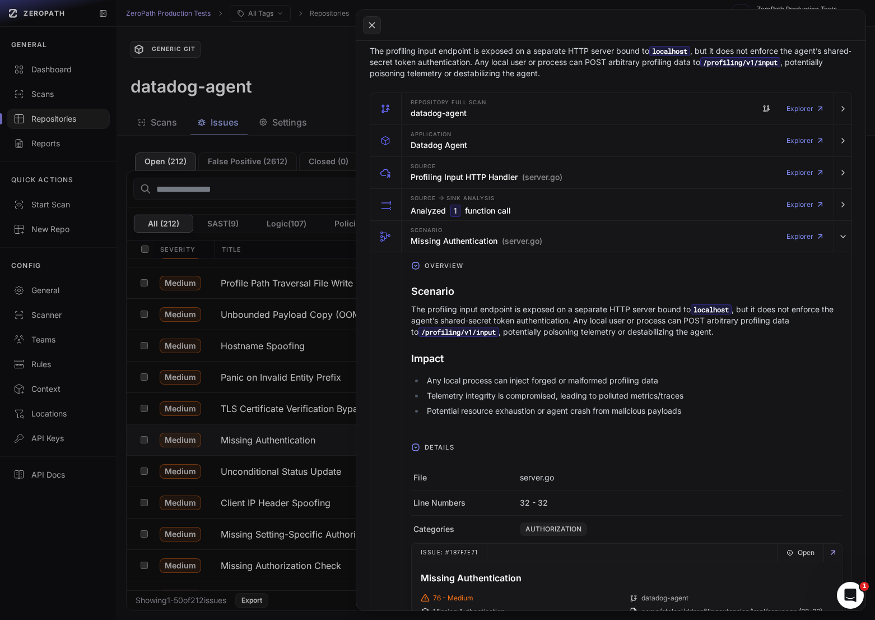
click at [540, 310] on p "The profiling input endpoint is exposed on a separate HTTP server bound to loca…" at bounding box center [627, 321] width 432 height 34
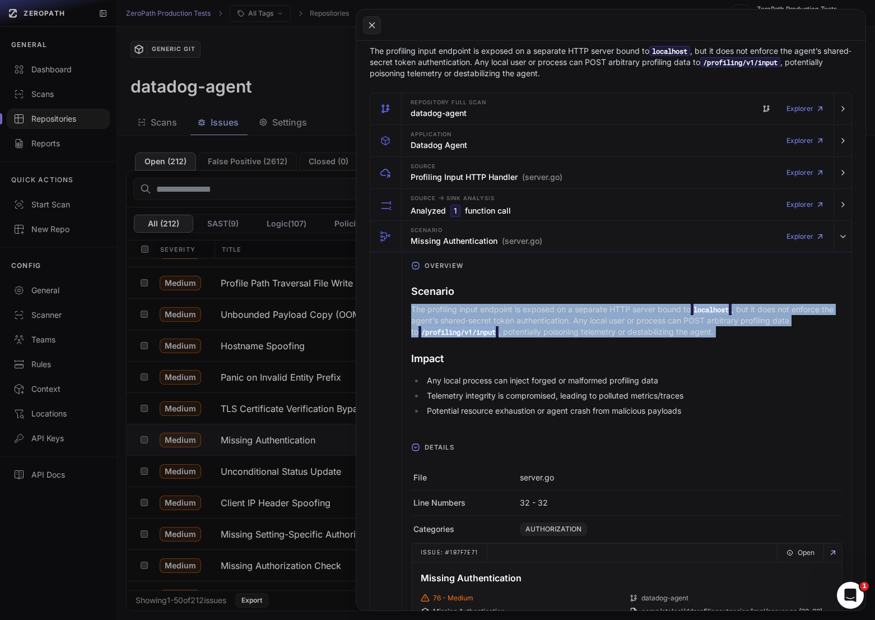
click at [544, 316] on p "The profiling input endpoint is exposed on a separate HTTP server bound to loca…" at bounding box center [627, 321] width 432 height 34
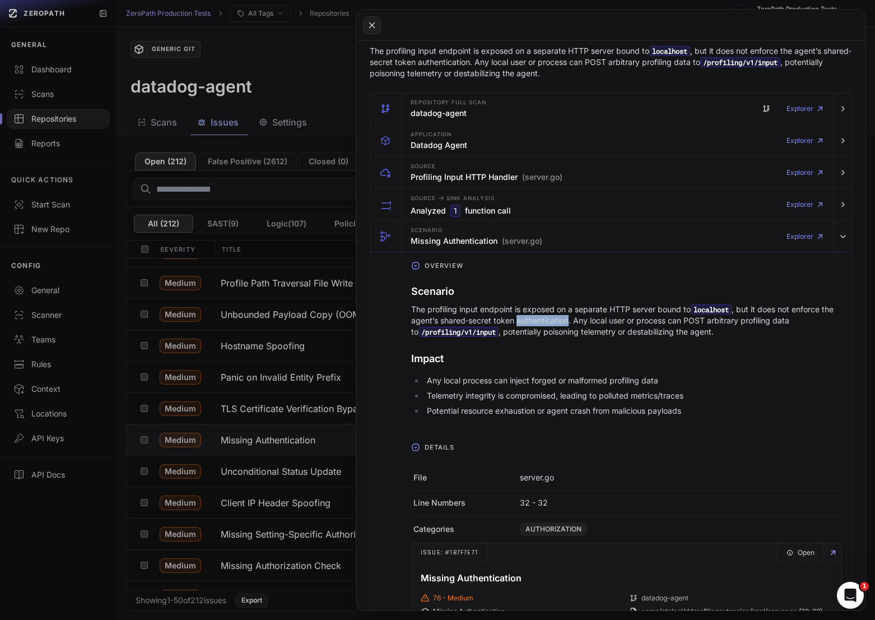
click at [544, 316] on p "The profiling input endpoint is exposed on a separate HTTP server bound to loca…" at bounding box center [627, 321] width 432 height 34
click at [533, 309] on p "The profiling input endpoint is exposed on a separate HTTP server bound to loca…" at bounding box center [627, 321] width 432 height 34
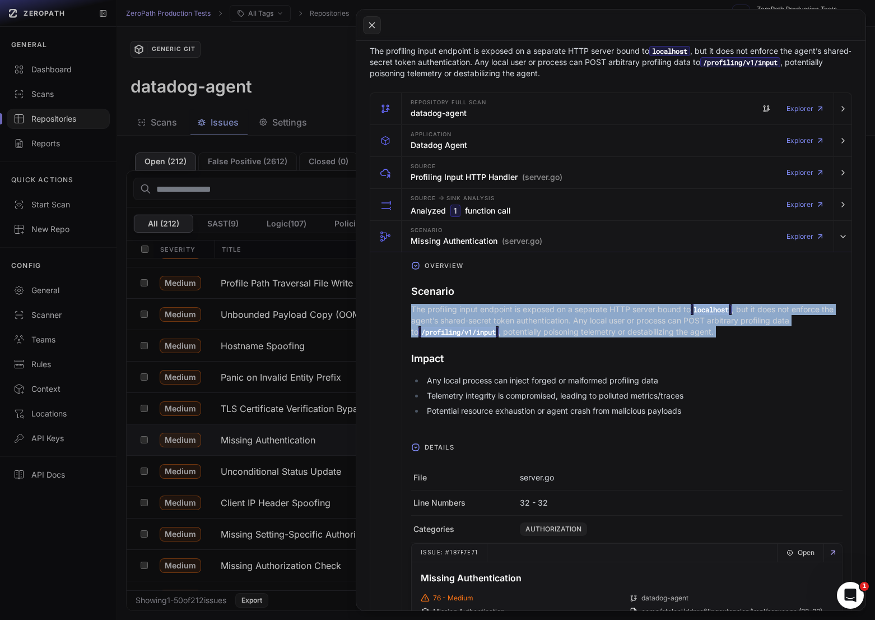
click at [534, 315] on p "The profiling input endpoint is exposed on a separate HTTP server bound to loca…" at bounding box center [627, 321] width 432 height 34
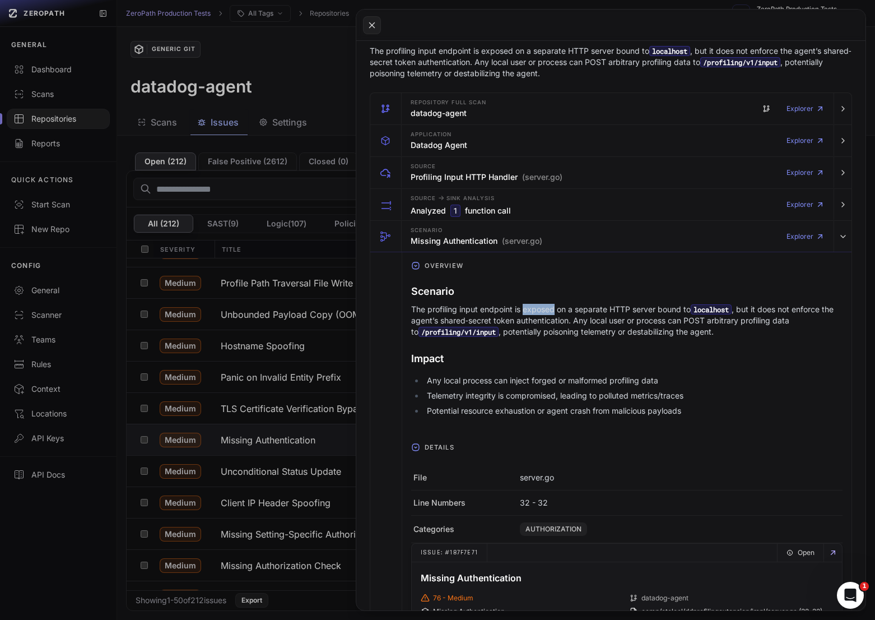
click at [534, 315] on p "The profiling input endpoint is exposed on a separate HTTP server bound to loca…" at bounding box center [627, 321] width 432 height 34
click at [249, 425] on button at bounding box center [437, 310] width 875 height 620
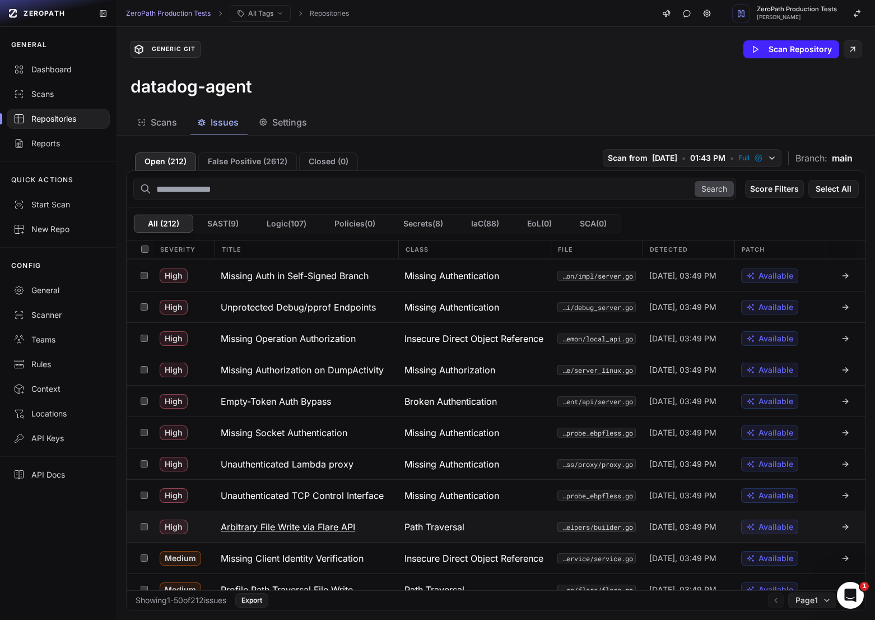
scroll to position [643, 0]
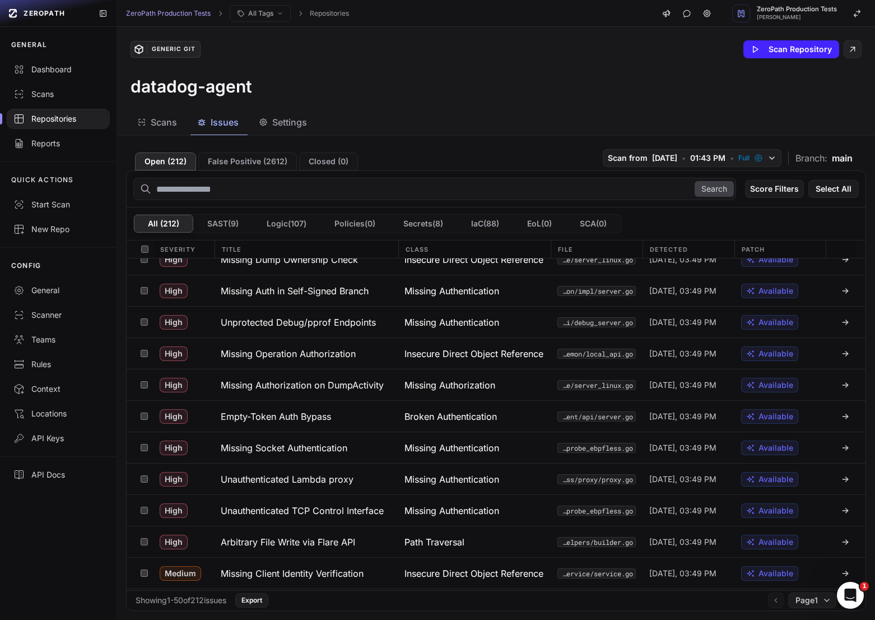
click at [44, 126] on div at bounding box center [58, 119] width 103 height 20
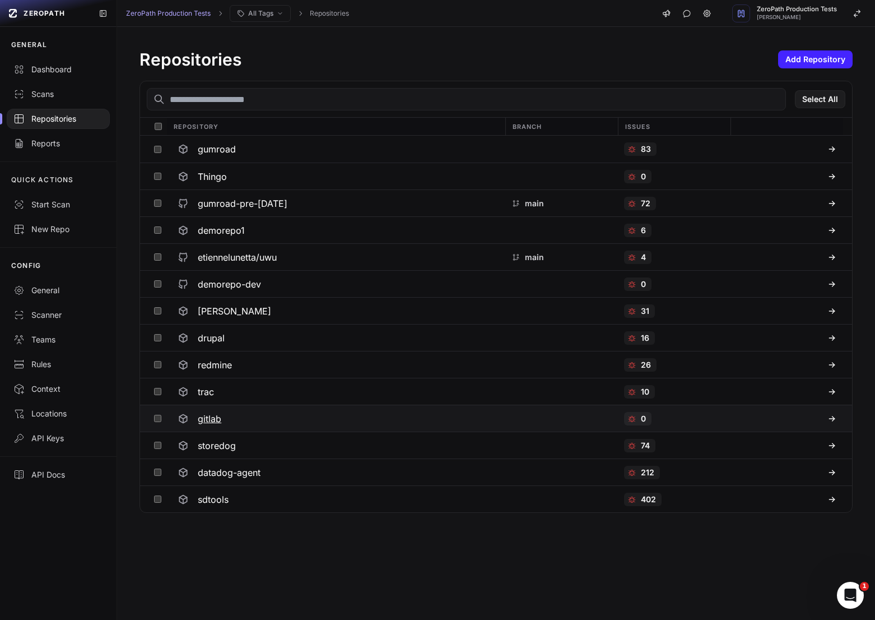
click at [244, 406] on button "gitlab" at bounding box center [335, 418] width 339 height 26
click at [226, 368] on h3 "redmine" at bounding box center [215, 364] width 34 height 13
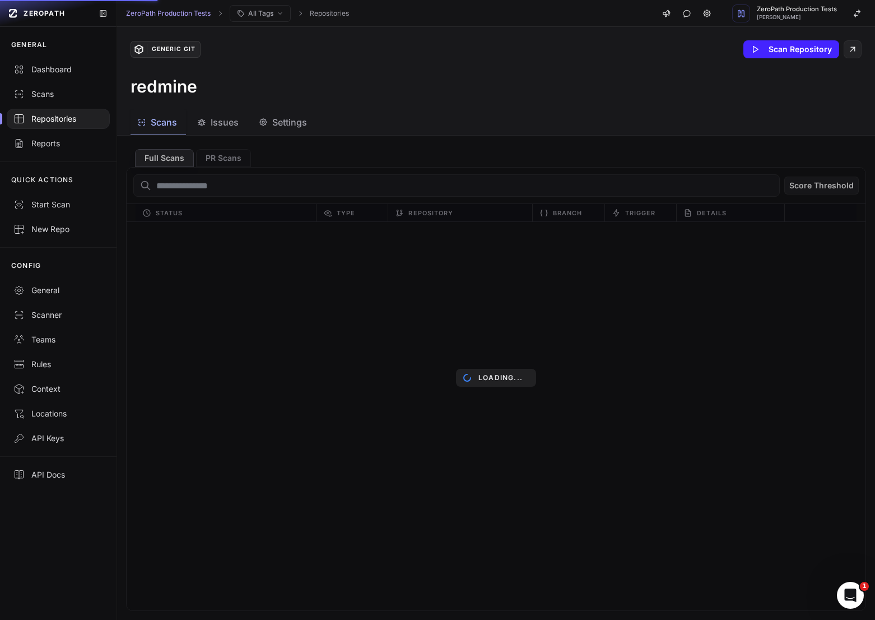
click at [220, 122] on span "Issues" at bounding box center [225, 121] width 28 height 13
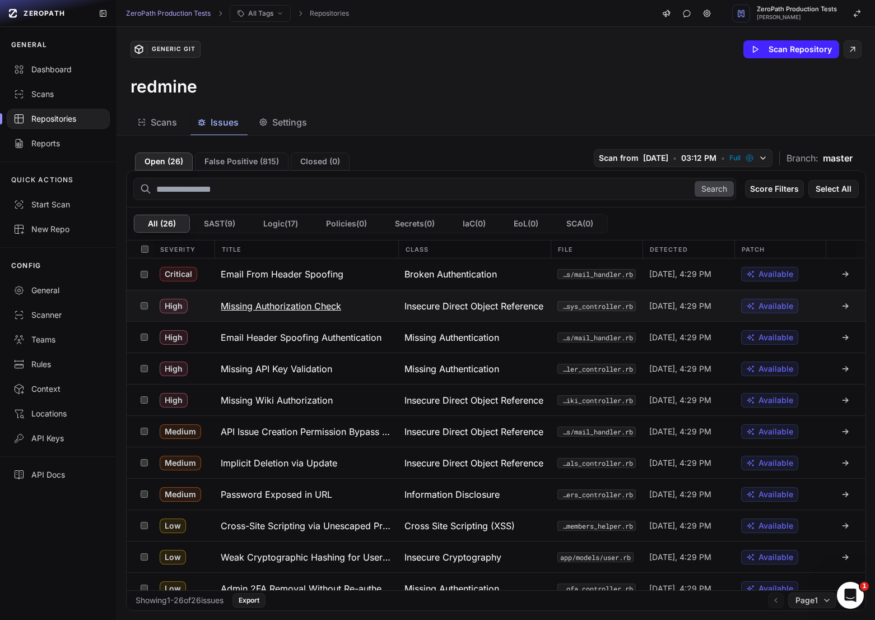
click at [314, 312] on h3 "Missing Authorization Check" at bounding box center [281, 305] width 121 height 13
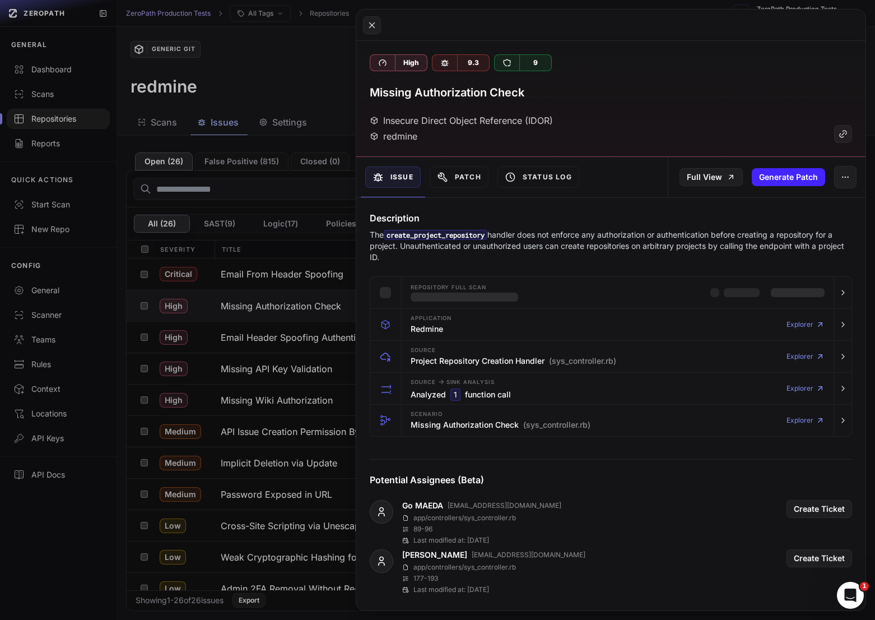
click at [552, 241] on p "The create_project_repository handler does not enforce any authorization or aut…" at bounding box center [611, 246] width 483 height 34
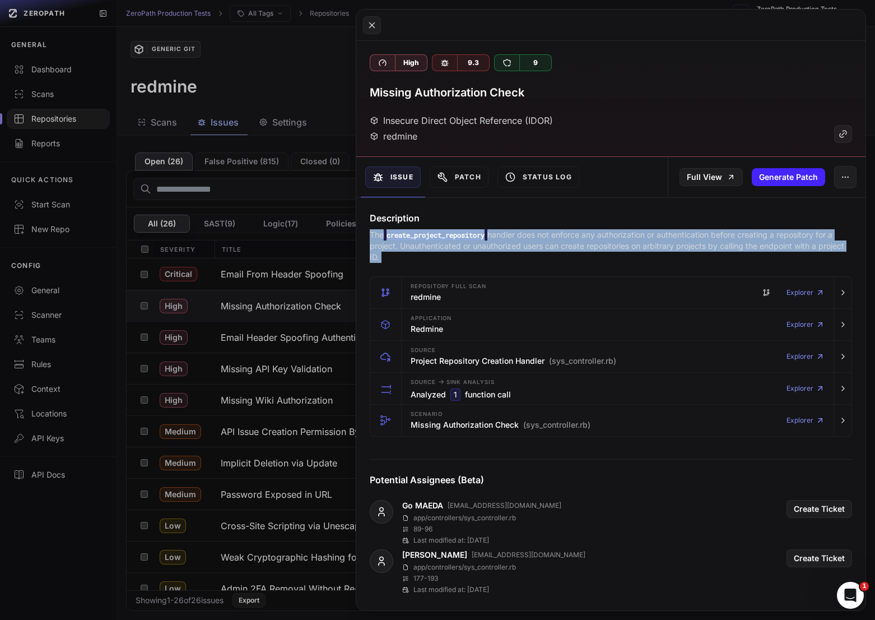
click at [552, 241] on p "The create_project_repository handler does not enforce any authorization or aut…" at bounding box center [611, 246] width 483 height 34
click at [589, 244] on p "The create_project_repository handler does not enforce any authorization or aut…" at bounding box center [611, 246] width 483 height 34
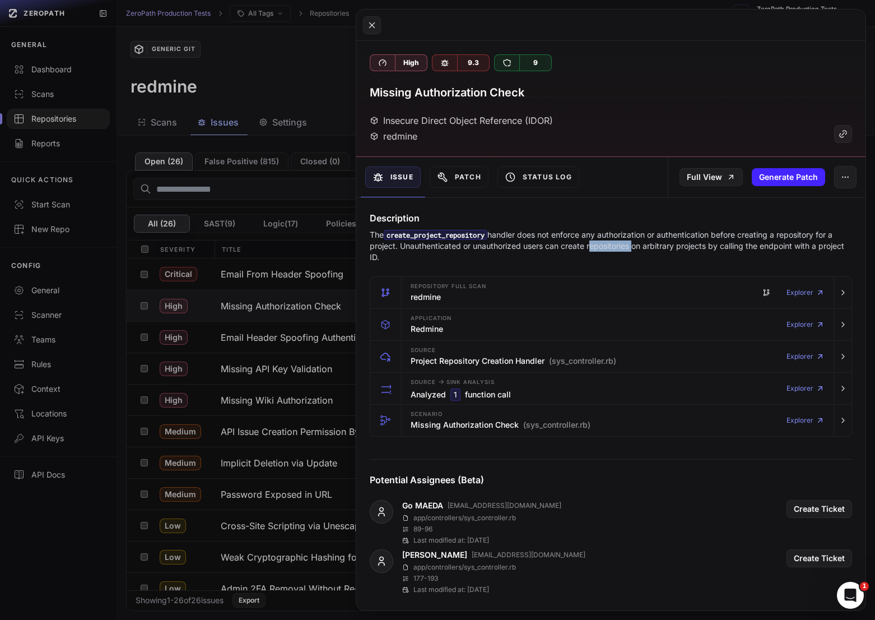
click at [589, 244] on p "The create_project_repository handler does not enforce any authorization or aut…" at bounding box center [611, 246] width 483 height 34
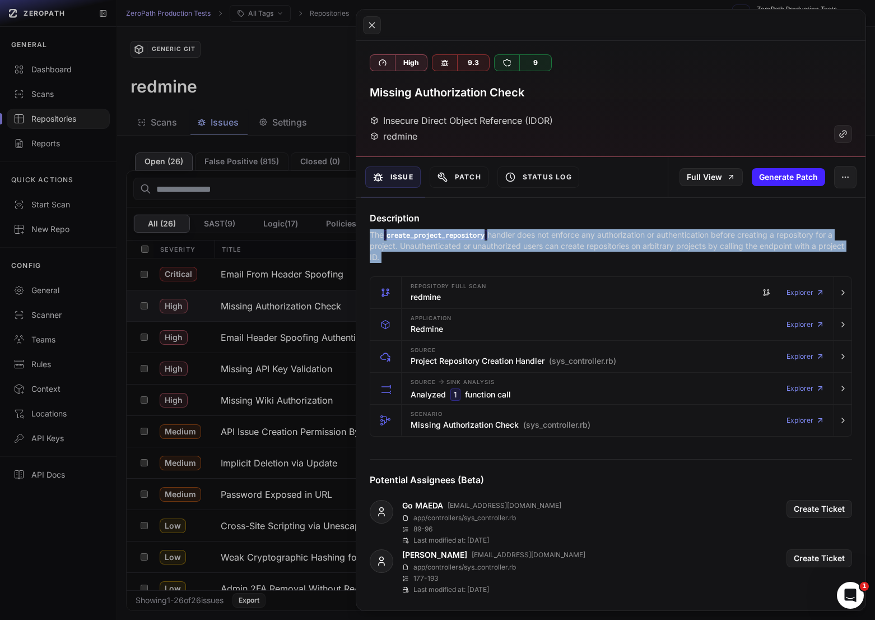
click at [589, 244] on p "The create_project_repository handler does not enforce any authorization or aut…" at bounding box center [611, 246] width 483 height 34
click at [595, 245] on p "The create_project_repository handler does not enforce any authorization or aut…" at bounding box center [611, 246] width 483 height 34
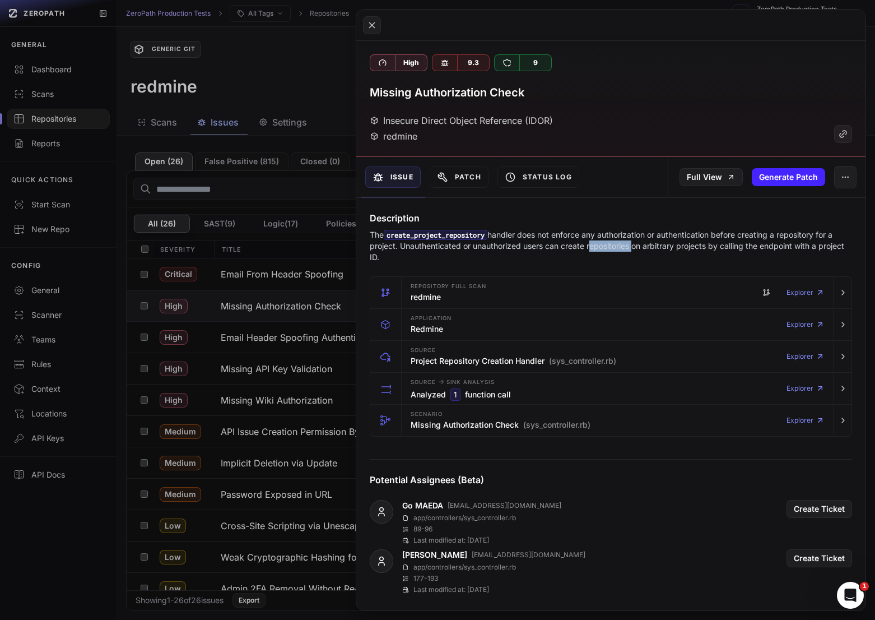
click at [595, 245] on p "The create_project_repository handler does not enforce any authorization or aut…" at bounding box center [611, 246] width 483 height 34
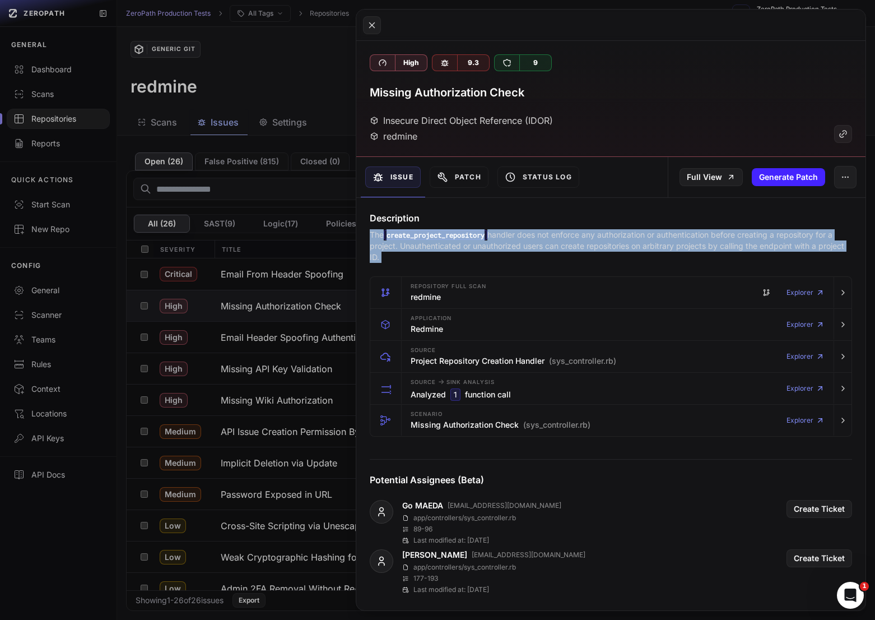
click at [595, 245] on p "The create_project_repository handler does not enforce any authorization or aut…" at bounding box center [611, 246] width 483 height 34
click at [579, 245] on p "The create_project_repository handler does not enforce any authorization or aut…" at bounding box center [611, 246] width 483 height 34
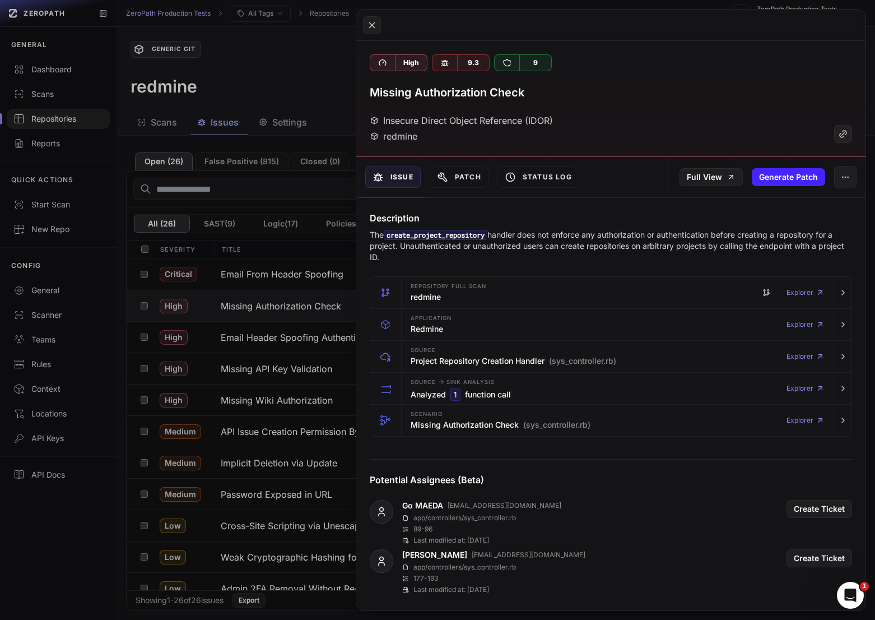
click at [579, 245] on p "The create_project_repository handler does not enforce any authorization or aut…" at bounding box center [611, 246] width 483 height 34
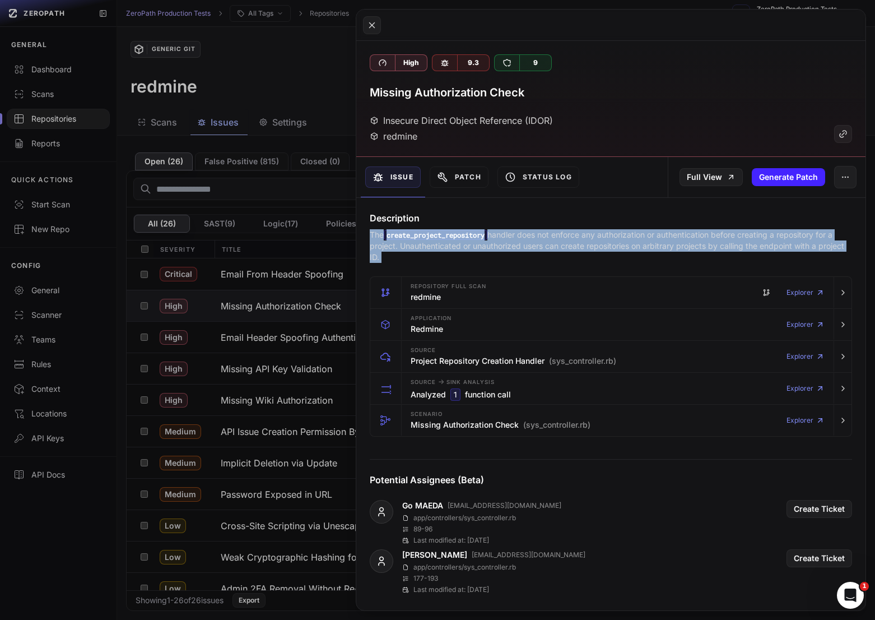
click at [294, 126] on button at bounding box center [437, 310] width 875 height 620
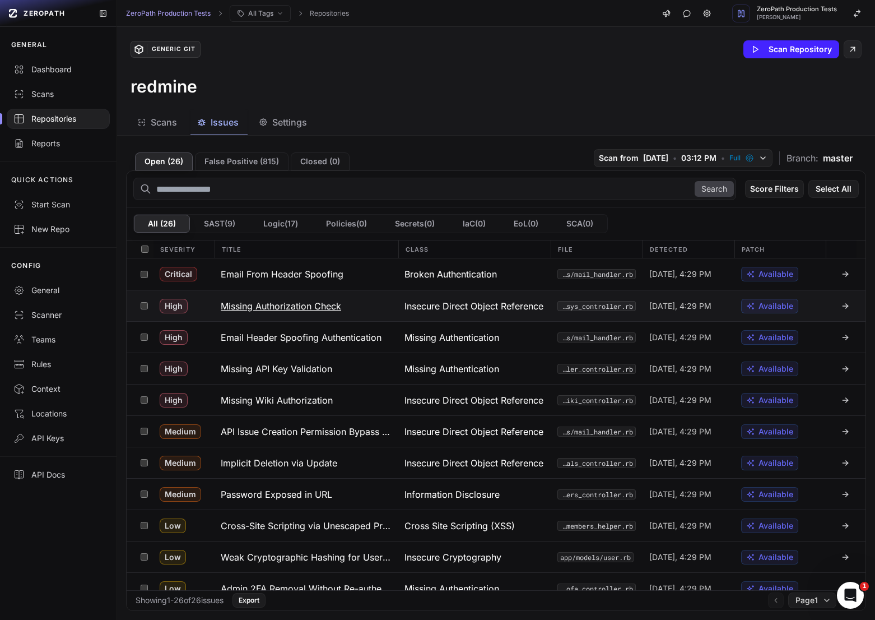
click at [306, 314] on button "Missing Authorization Check" at bounding box center [306, 305] width 184 height 31
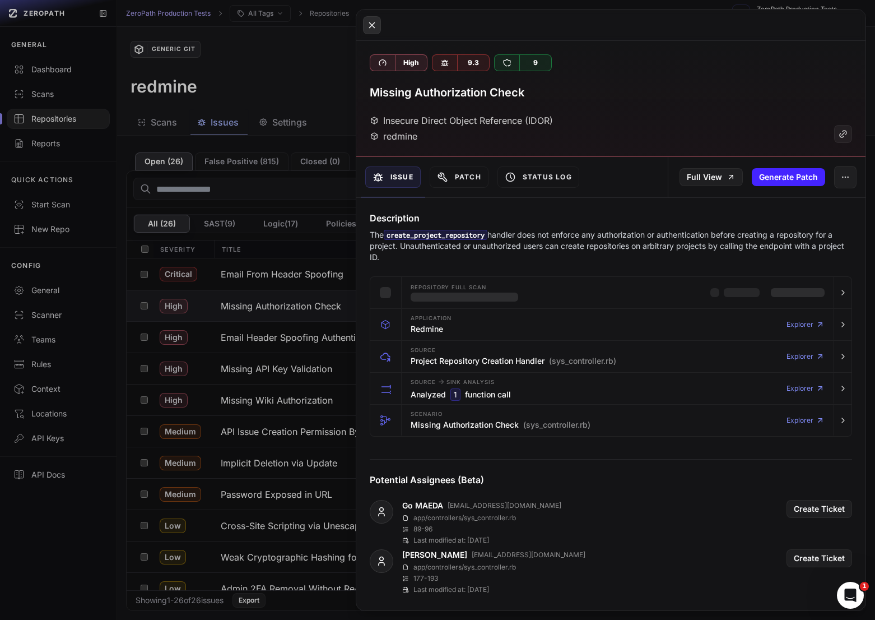
click at [363, 22] on button at bounding box center [372, 25] width 18 height 18
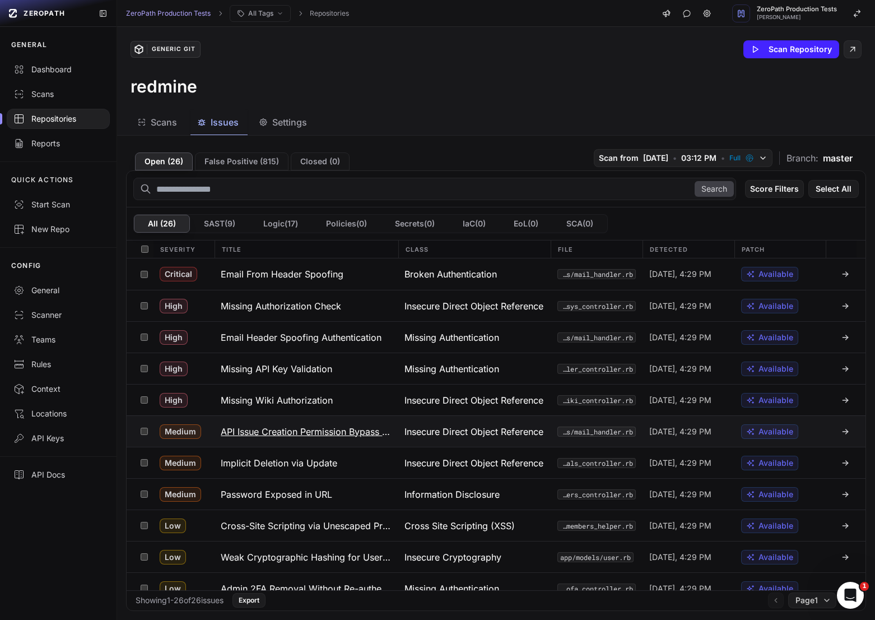
click at [321, 430] on h3 "API Issue Creation Permission Bypass via MailHandler" at bounding box center [306, 431] width 170 height 13
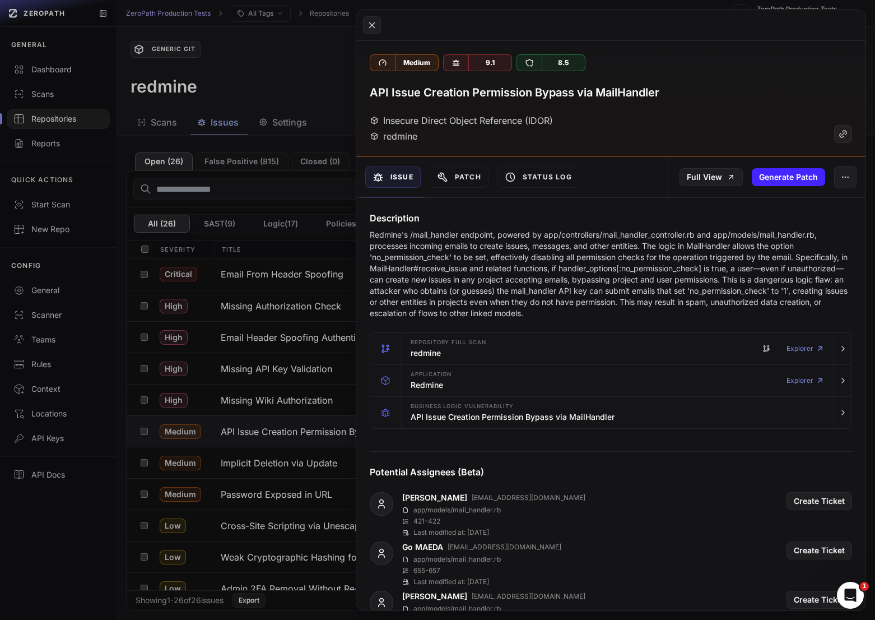
click at [520, 242] on p "Redmine's /mail_handler endpoint, powered by app/controllers/mail_handler_contr…" at bounding box center [611, 274] width 483 height 90
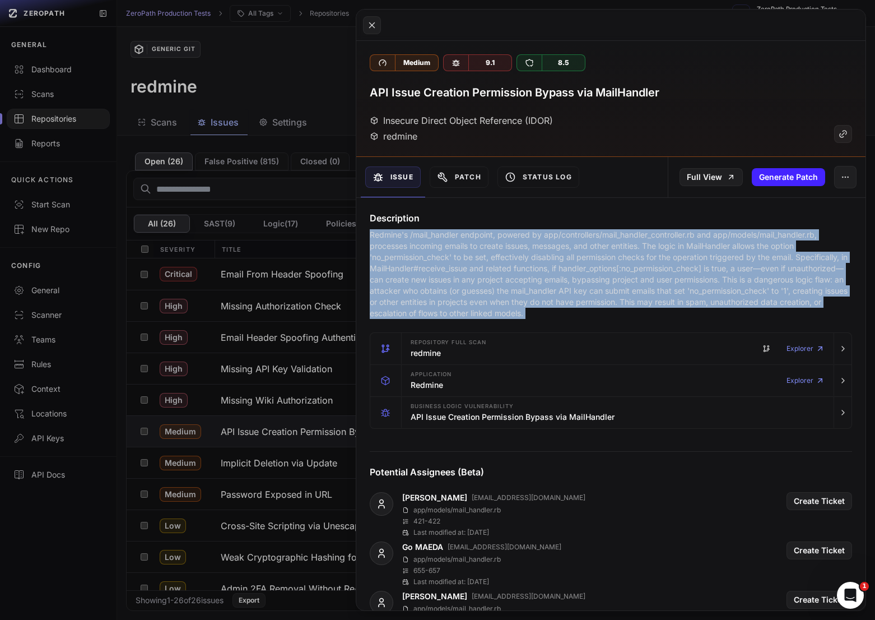
click at [520, 242] on p "Redmine's /mail_handler endpoint, powered by app/controllers/mail_handler_contr…" at bounding box center [611, 274] width 483 height 90
click at [509, 243] on p "Redmine's /mail_handler endpoint, powered by app/controllers/mail_handler_contr…" at bounding box center [611, 274] width 483 height 90
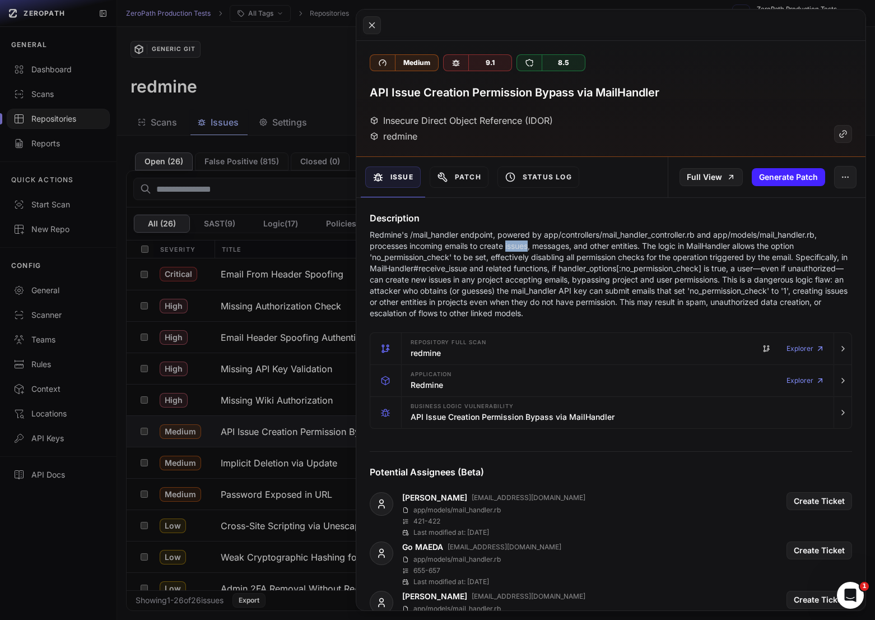
click at [509, 243] on p "Redmine's /mail_handler endpoint, powered by app/controllers/mail_handler_contr…" at bounding box center [611, 274] width 483 height 90
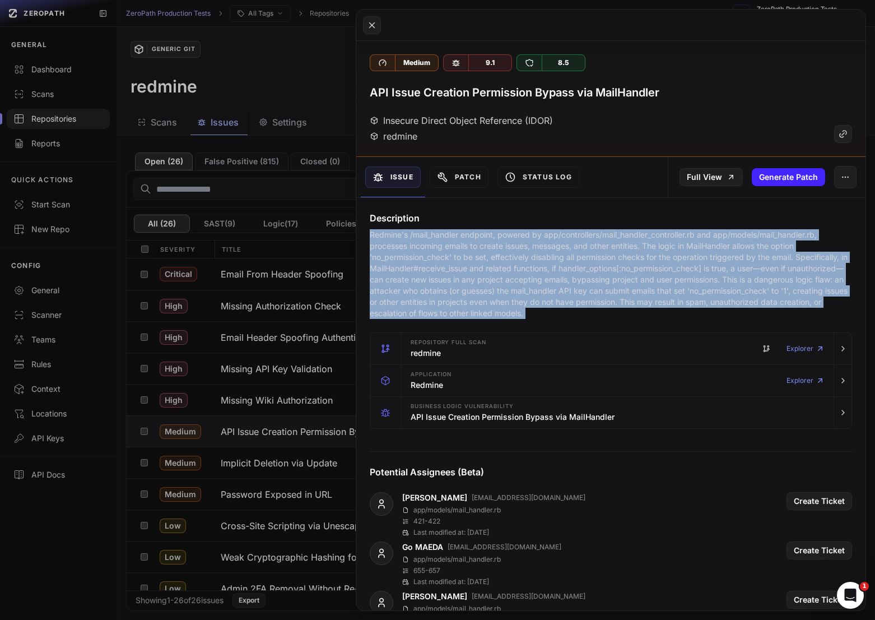
click at [509, 243] on p "Redmine's /mail_handler endpoint, powered by app/controllers/mail_handler_contr…" at bounding box center [611, 274] width 483 height 90
click at [471, 243] on p "Redmine's /mail_handler endpoint, powered by app/controllers/mail_handler_contr…" at bounding box center [611, 274] width 483 height 90
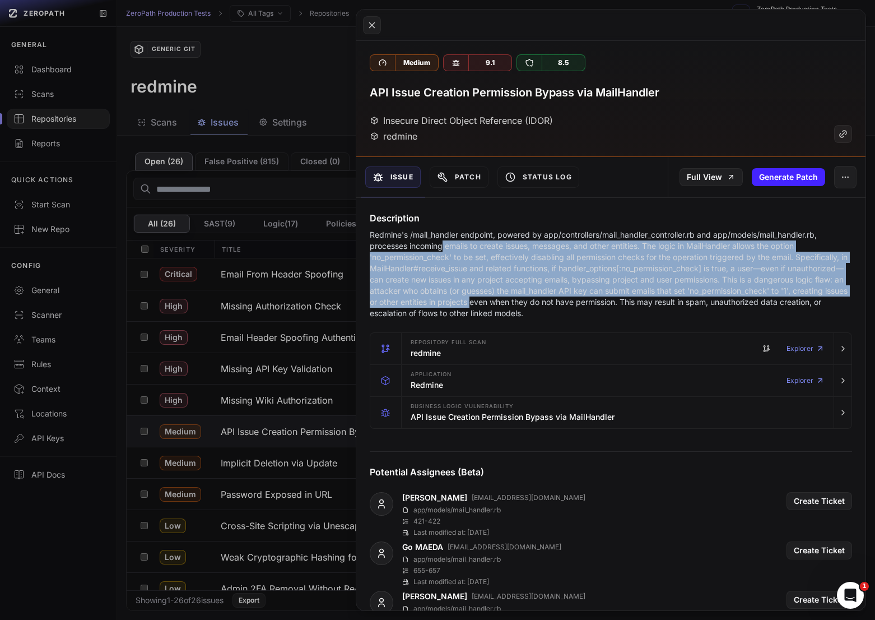
drag, startPoint x: 443, startPoint y: 241, endPoint x: 639, endPoint y: 302, distance: 205.3
click at [639, 302] on p "Redmine's /mail_handler endpoint, powered by app/controllers/mail_handler_contr…" at bounding box center [611, 274] width 483 height 90
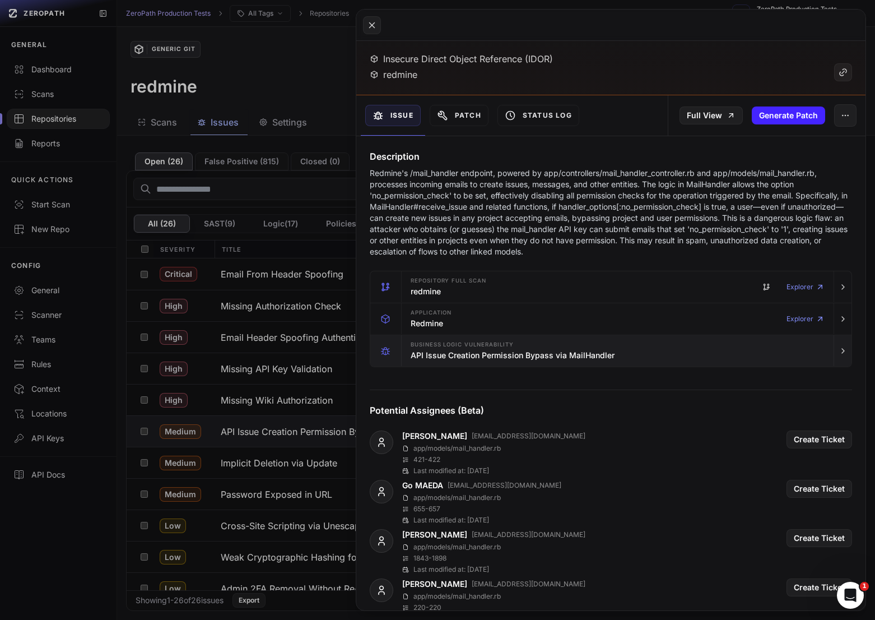
scroll to position [92, 0]
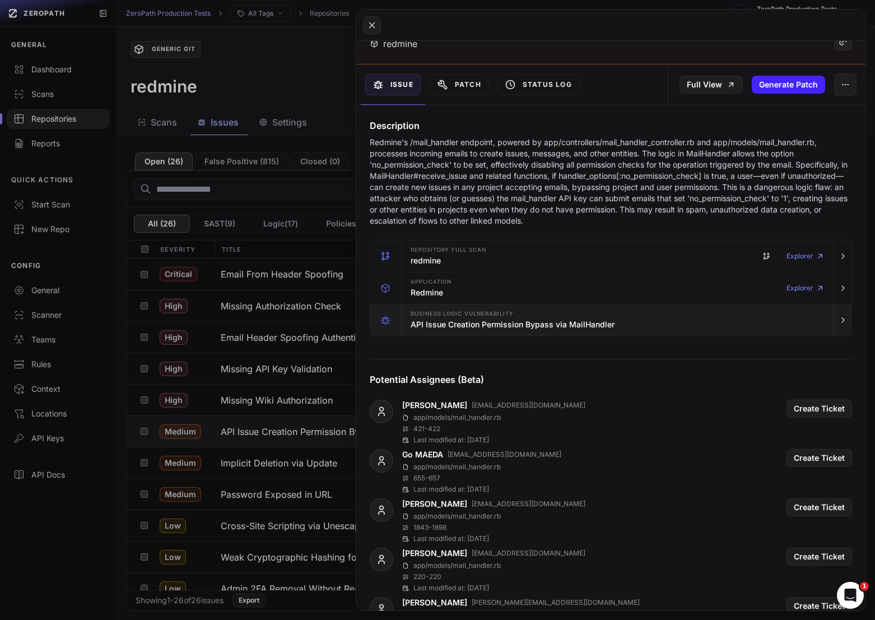
click at [601, 321] on h3 "API Issue Creation Permission Bypass via MailHandler" at bounding box center [513, 324] width 204 height 11
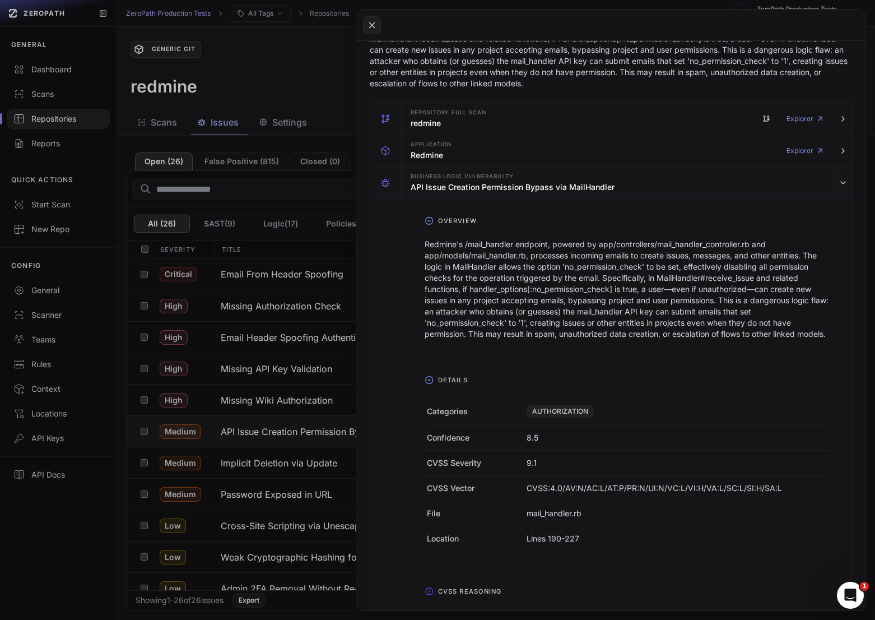
scroll to position [0, 0]
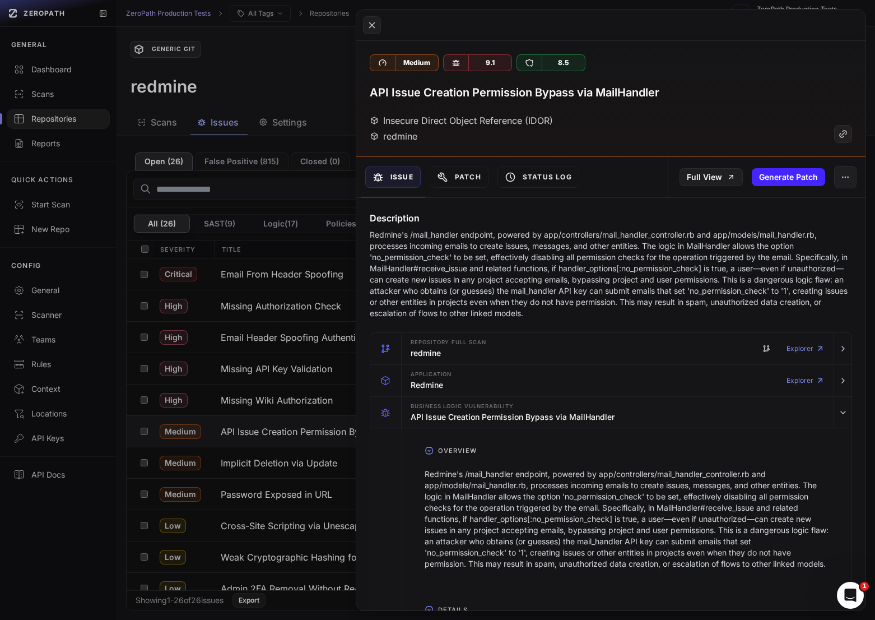
click at [233, 68] on button at bounding box center [437, 310] width 875 height 620
